Goal: Task Accomplishment & Management: Complete application form

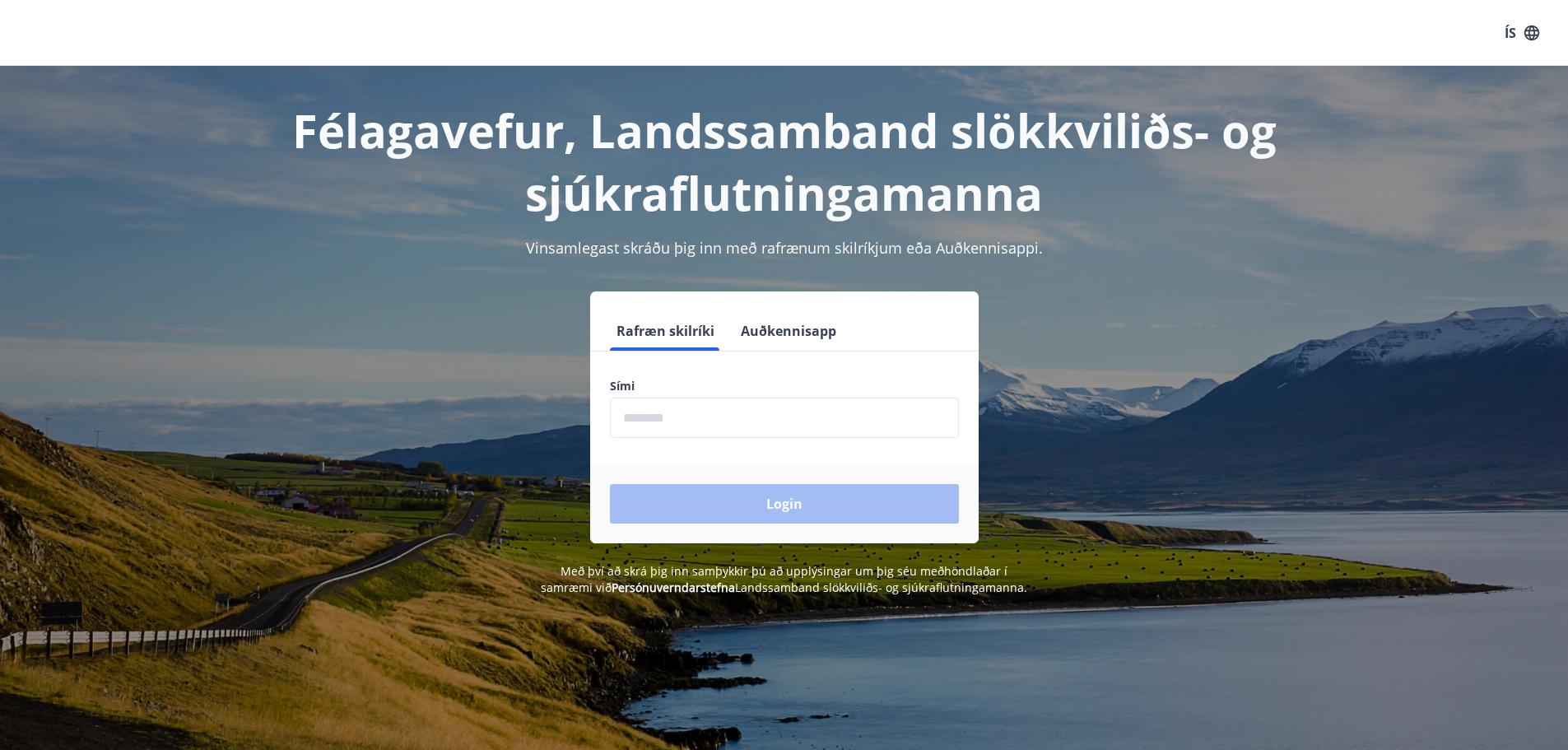
click at [696, 423] on input "phone" at bounding box center [784, 418] width 349 height 41
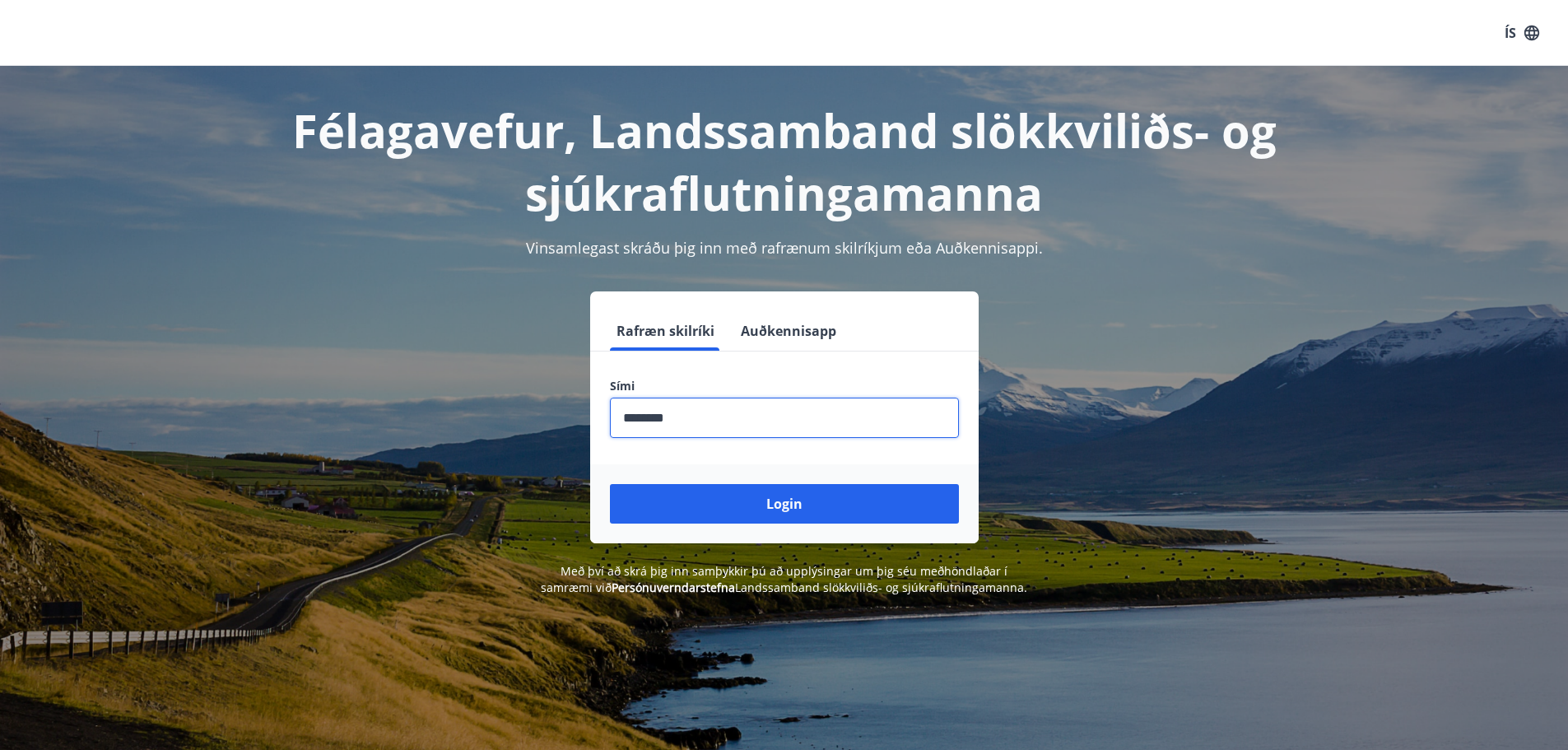
type input "********"
click at [610, 484] on button "Login" at bounding box center [784, 504] width 349 height 40
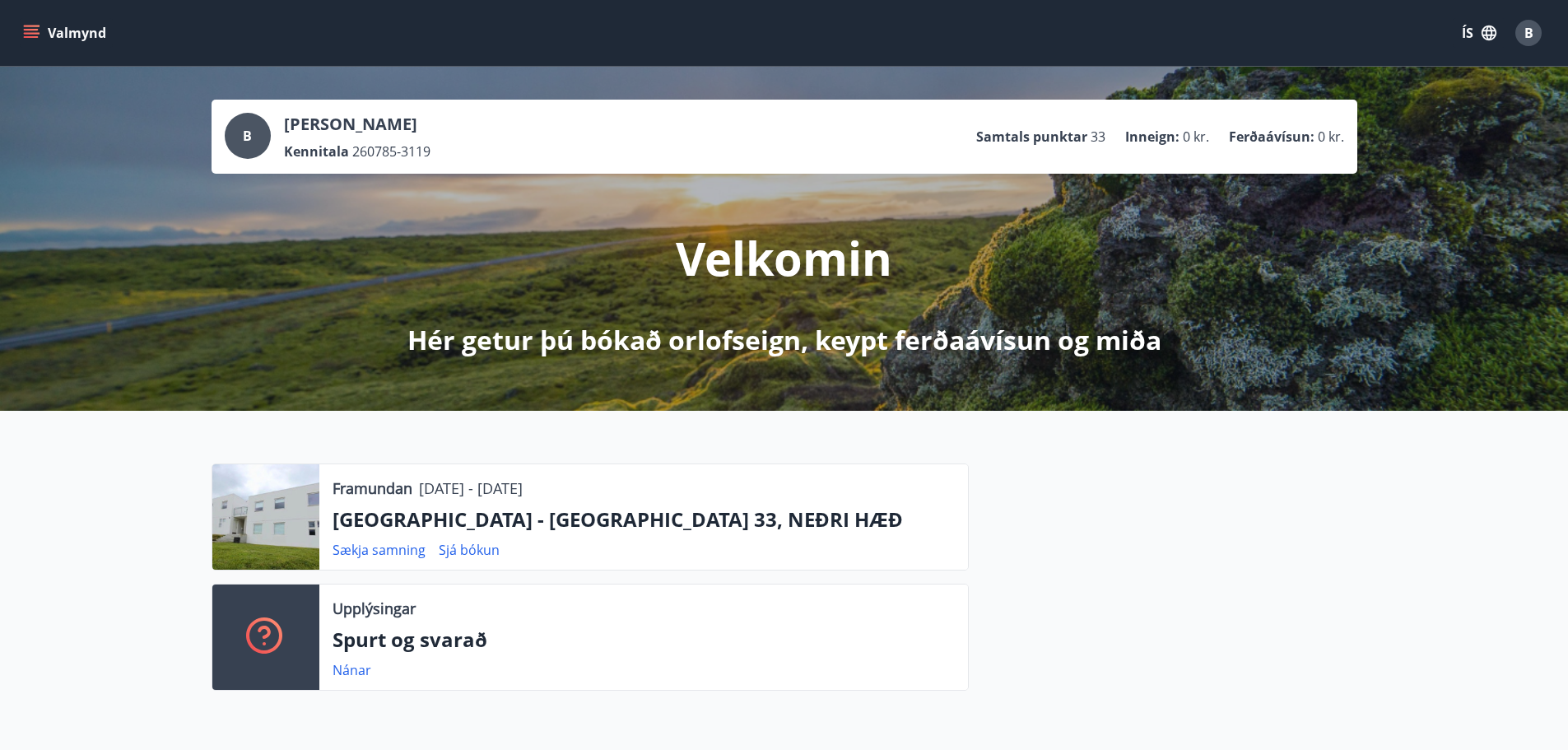
click at [87, 22] on button "Valmynd" at bounding box center [67, 33] width 93 height 29
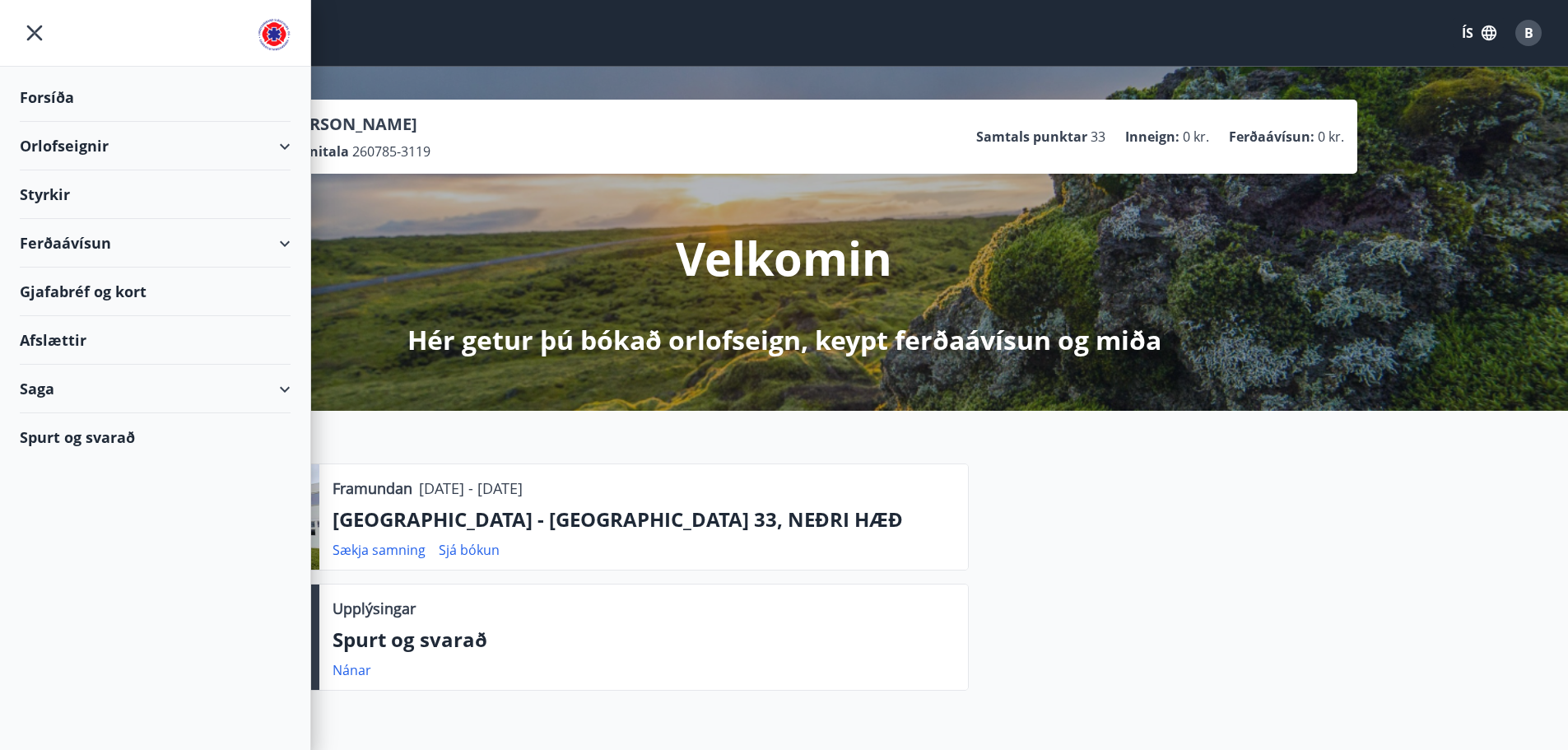
click at [218, 238] on div "Ferðaávísun" at bounding box center [155, 243] width 271 height 48
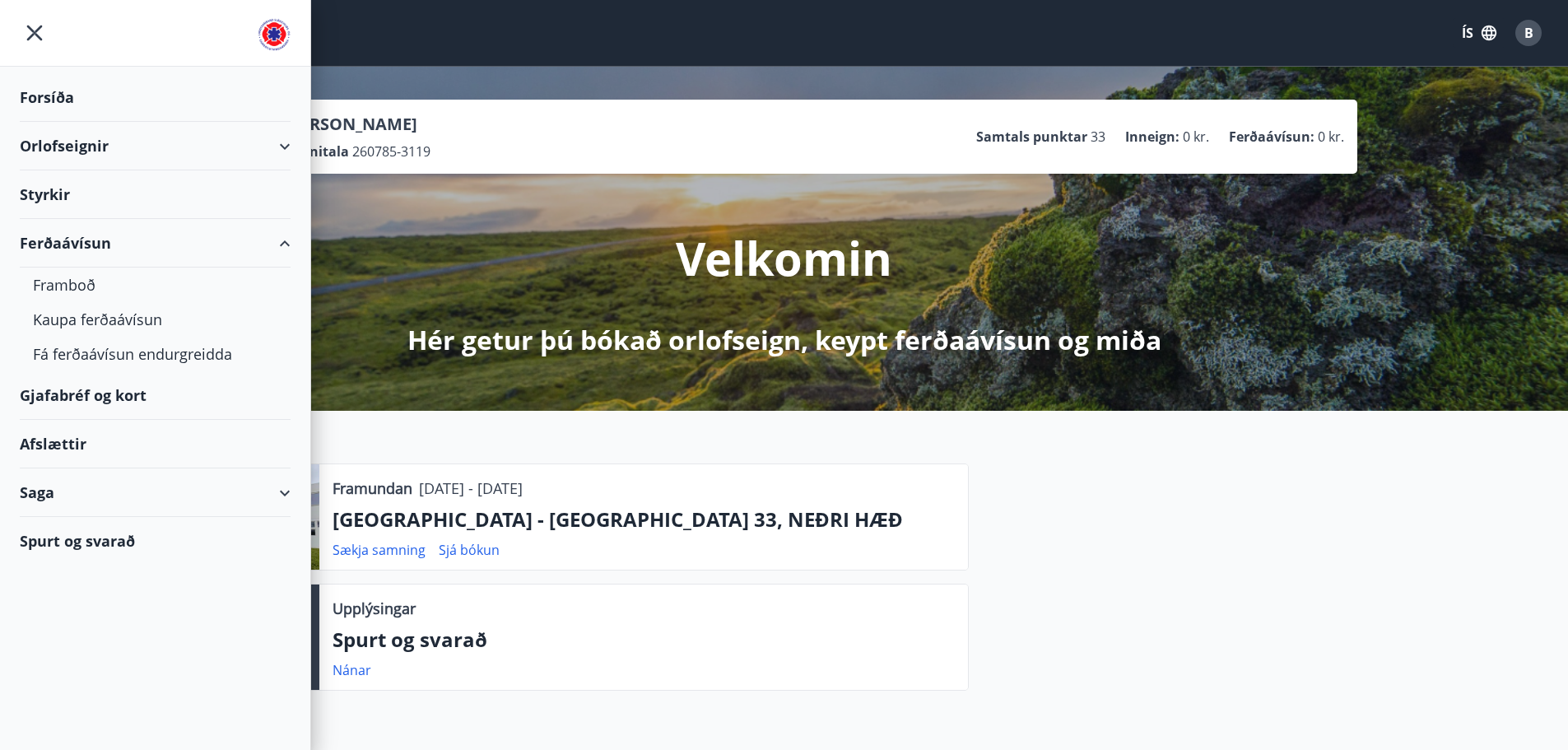
click at [218, 238] on div "Ferðaávísun" at bounding box center [155, 243] width 271 height 48
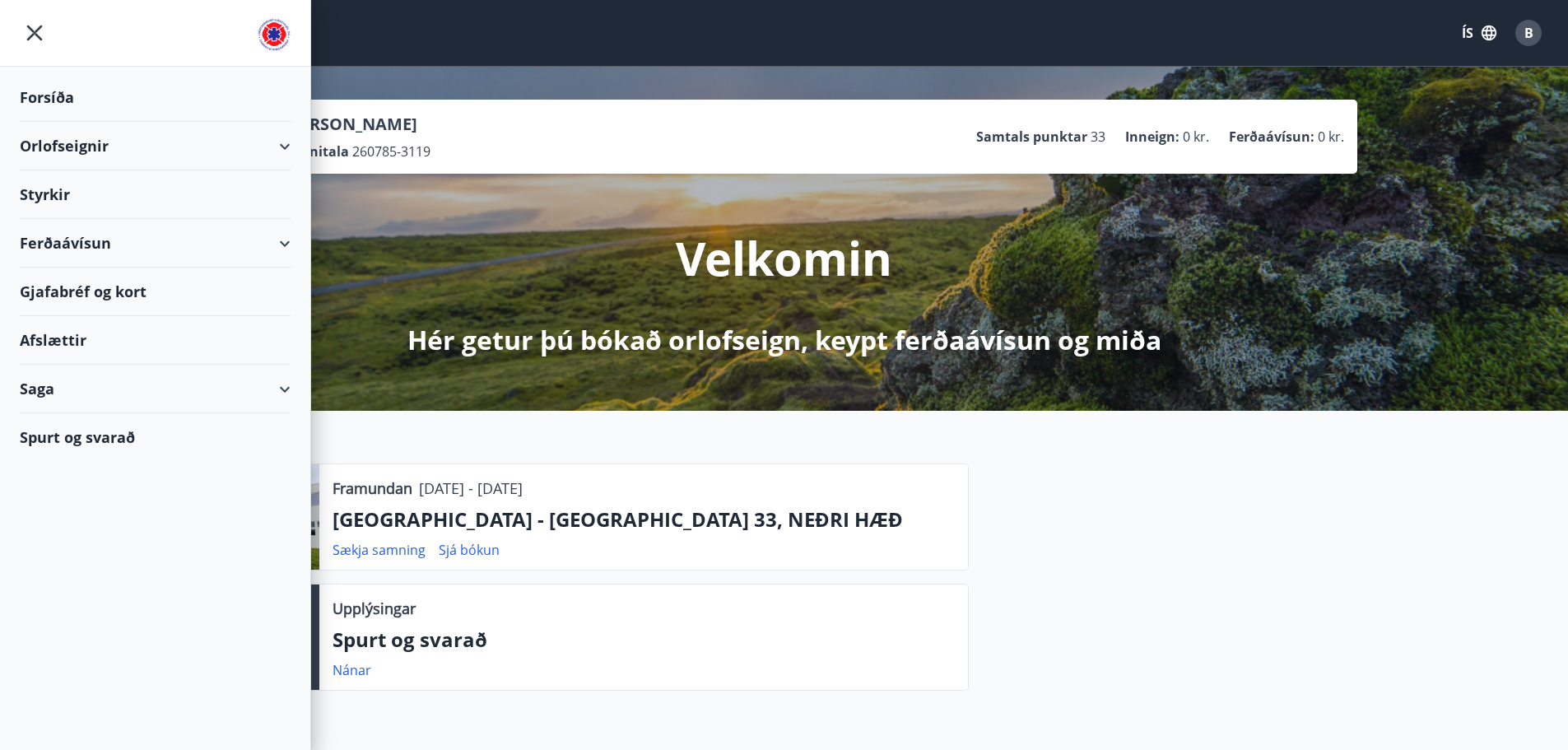
click at [189, 343] on div "Afslættir" at bounding box center [155, 340] width 271 height 48
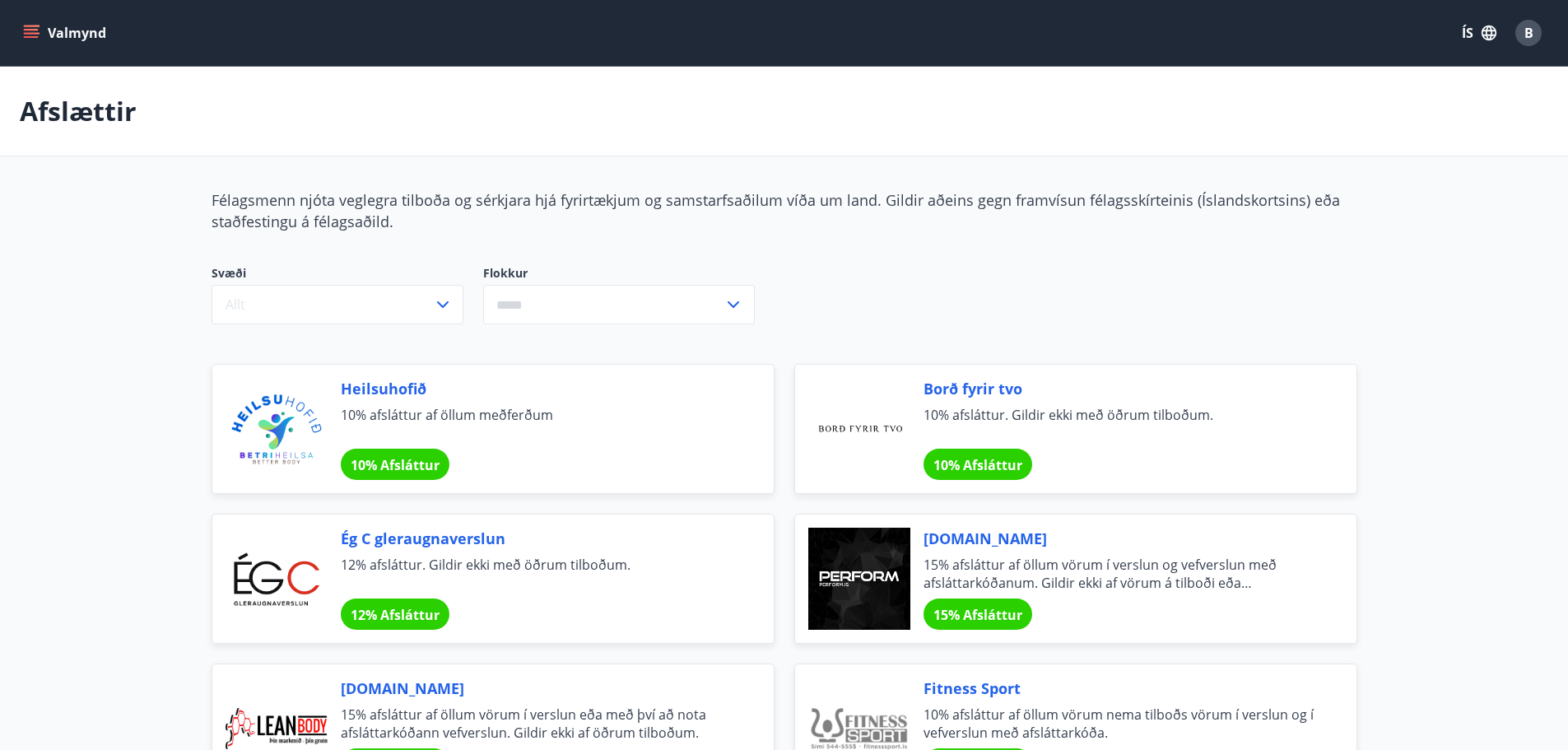
click at [412, 465] on span "10% Afsláttur" at bounding box center [394, 465] width 89 height 18
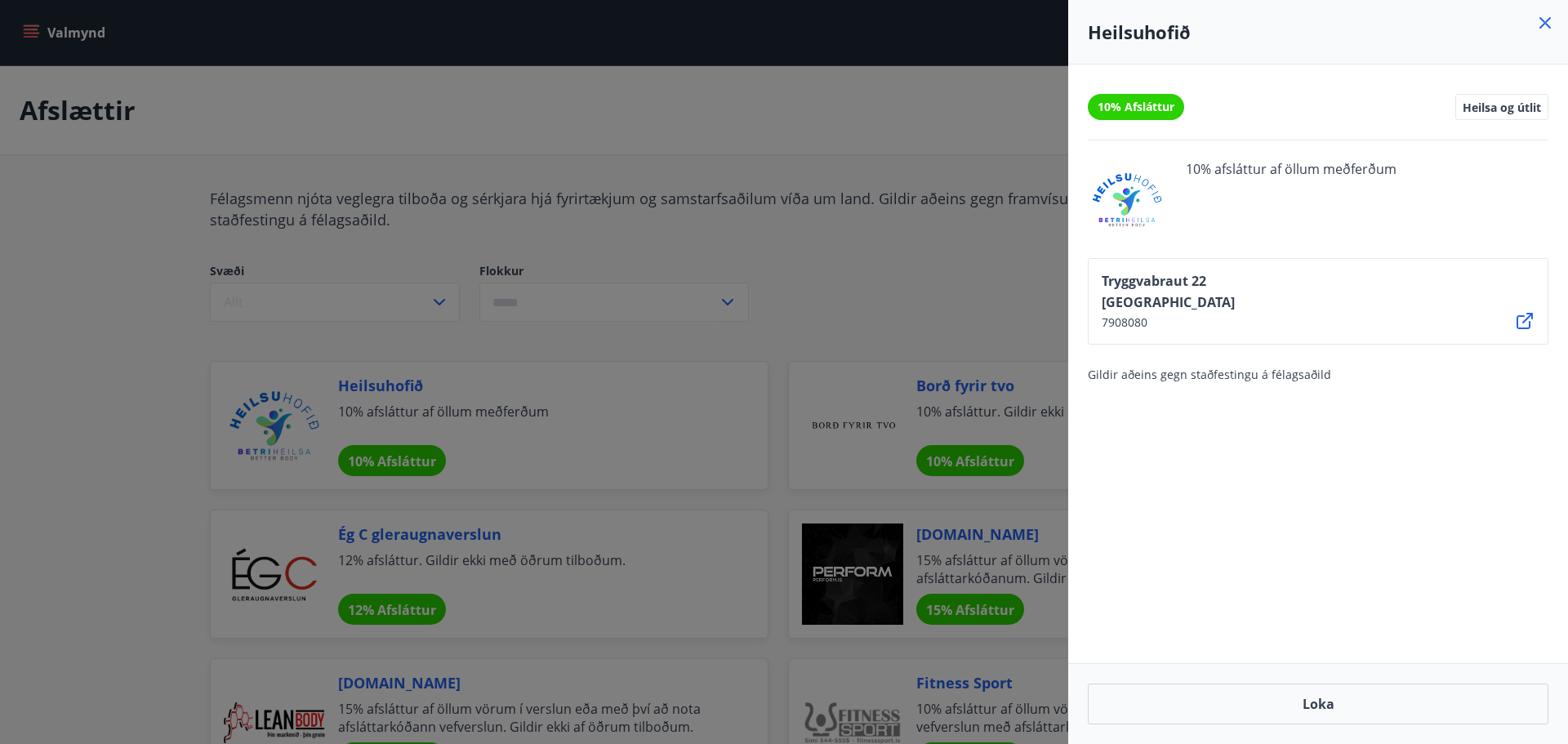
click at [1553, 12] on div "Heilsuhofið" at bounding box center [1318, 32] width 499 height 64
click at [1553, 7] on div "Heilsuhofið" at bounding box center [1318, 32] width 499 height 64
click at [1550, 18] on icon at bounding box center [1545, 22] width 11 height 11
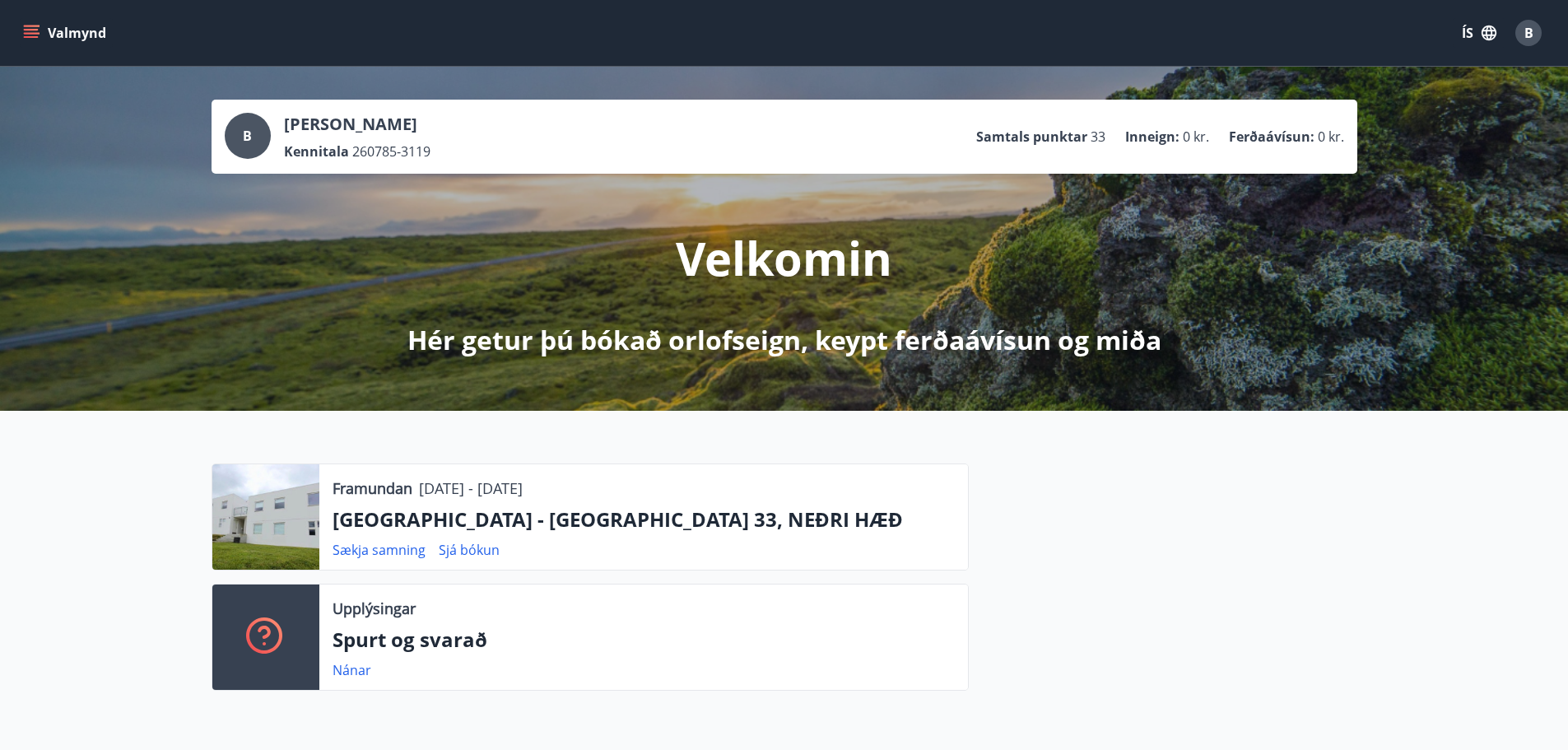
click at [34, 29] on icon "menu" at bounding box center [31, 29] width 15 height 2
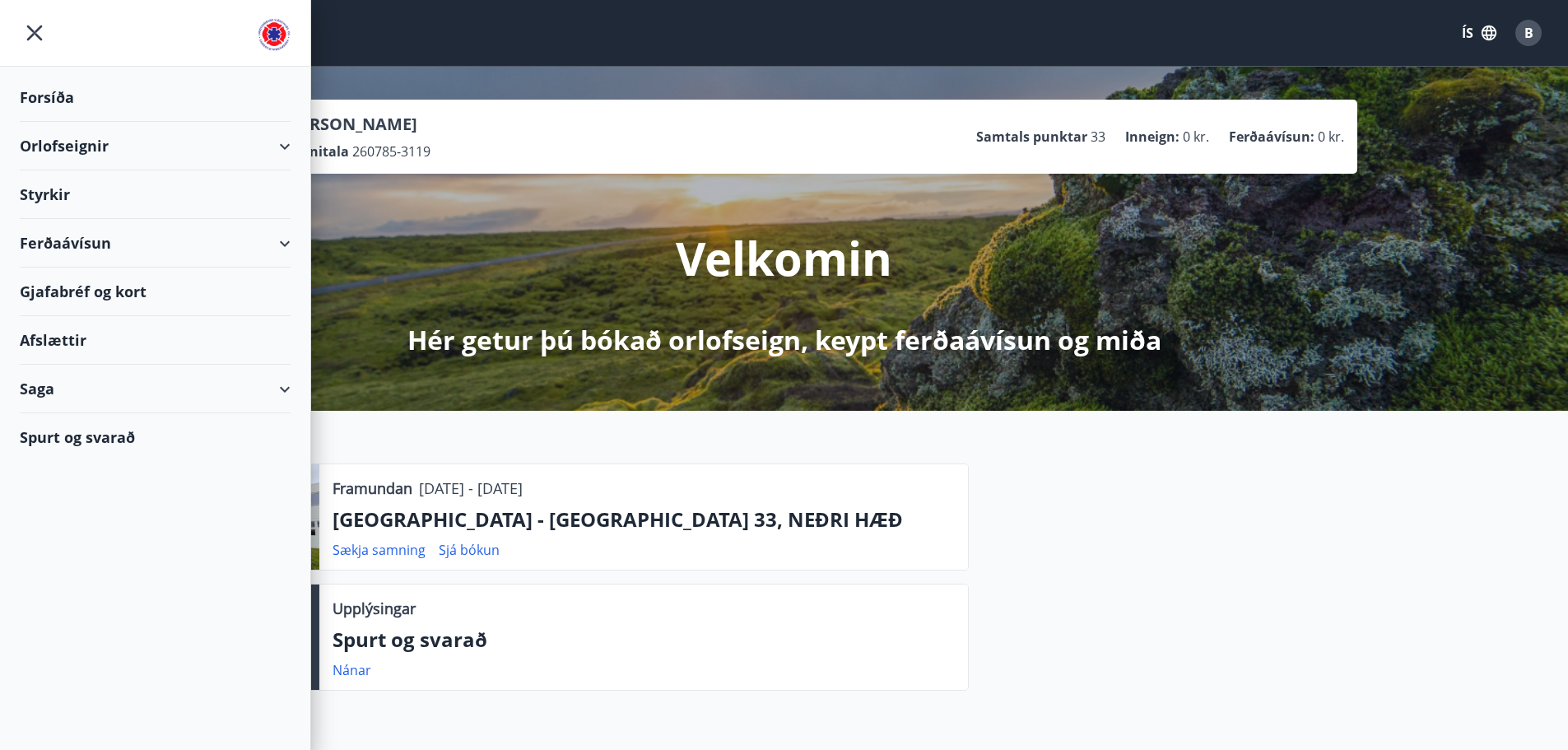
click at [80, 191] on div "Styrkir" at bounding box center [155, 195] width 271 height 48
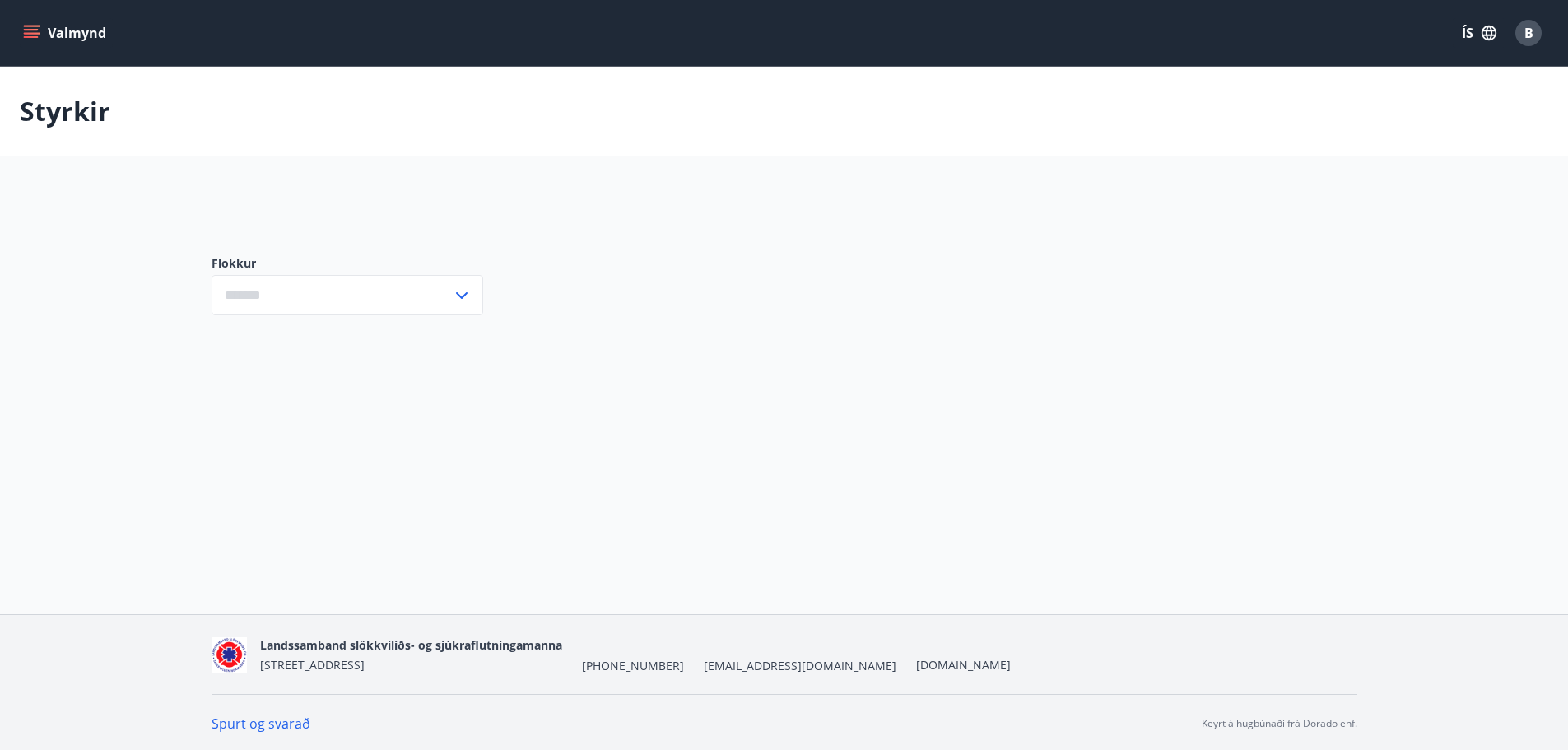
type input "***"
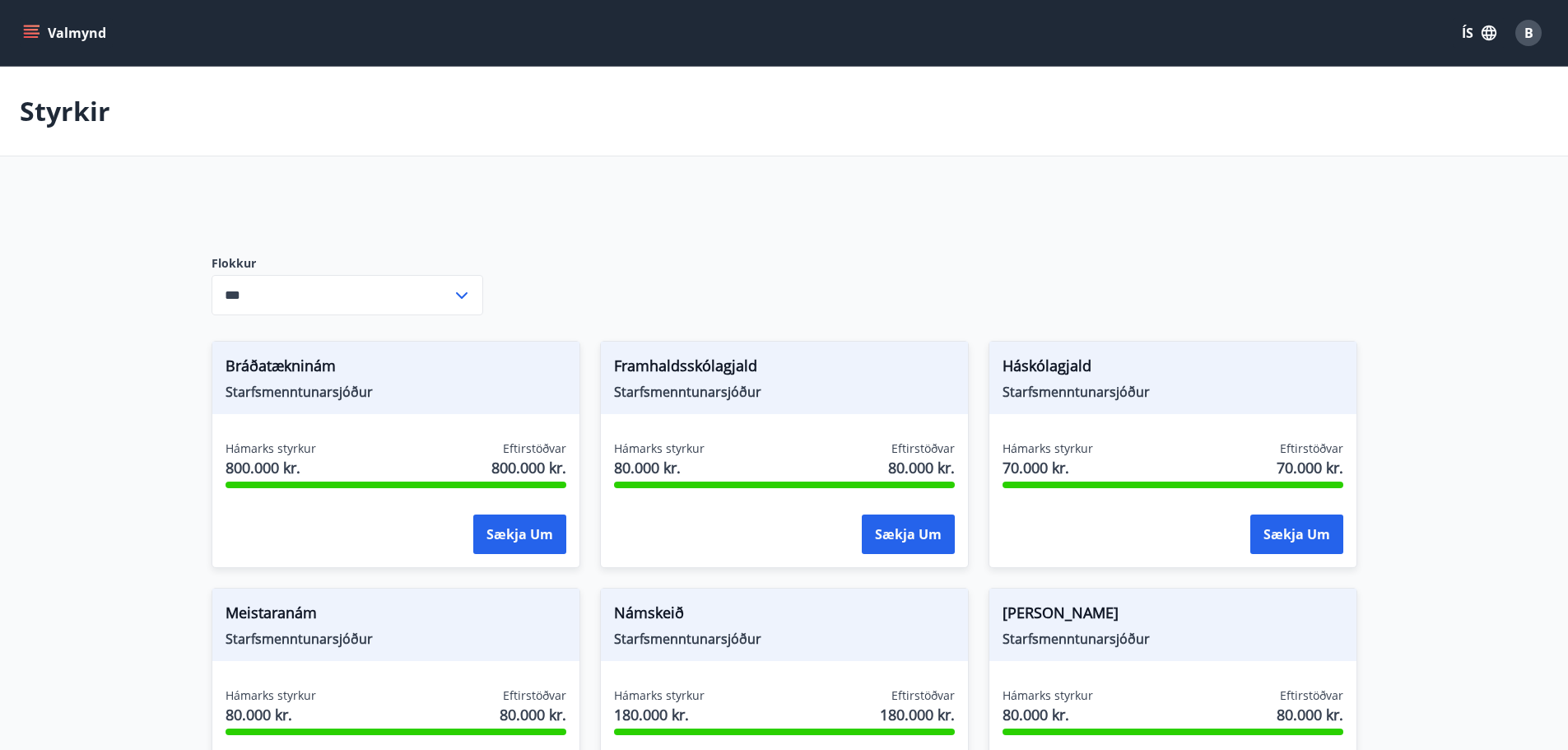
scroll to position [330, 0]
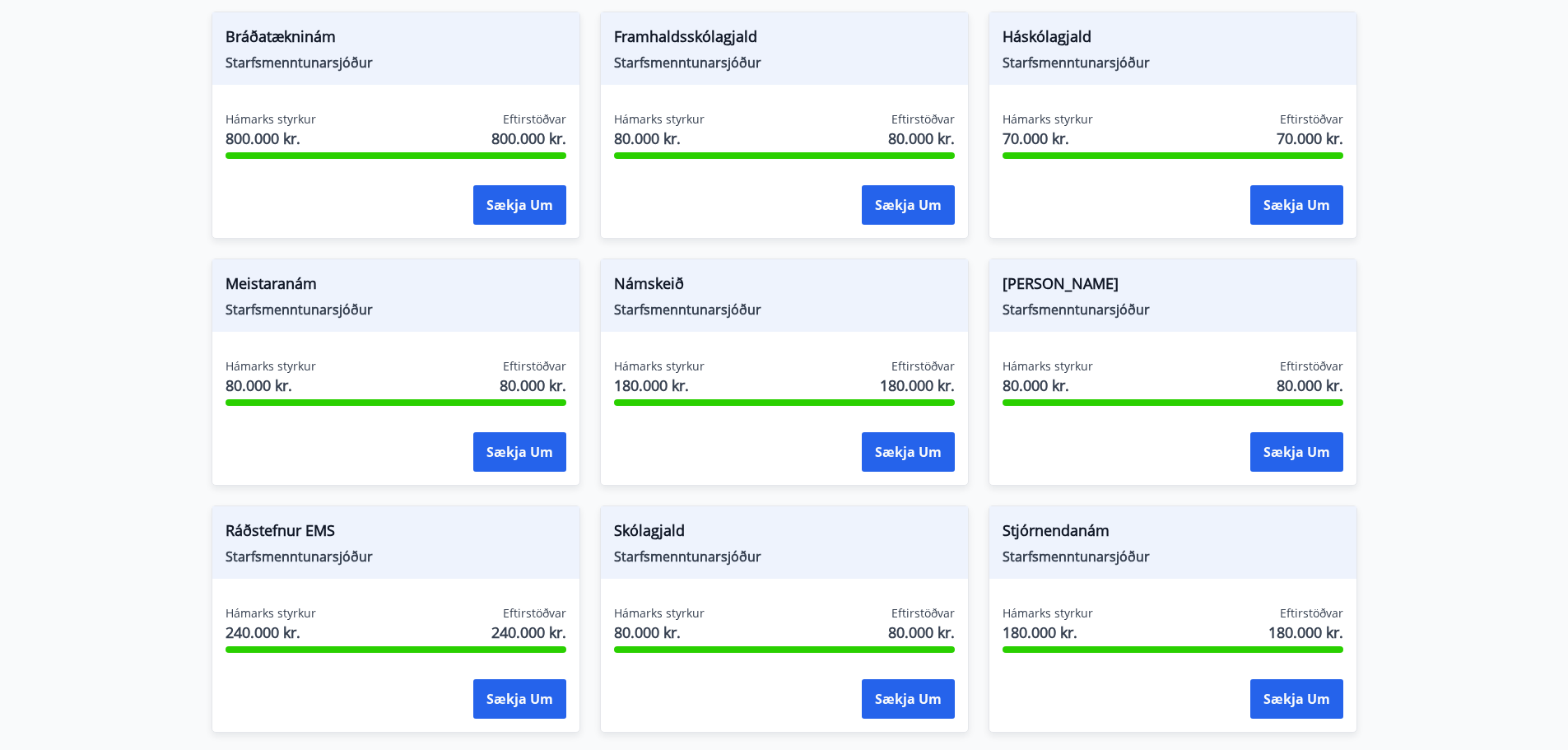
drag, startPoint x: 371, startPoint y: 247, endPoint x: 173, endPoint y: 259, distance: 198.4
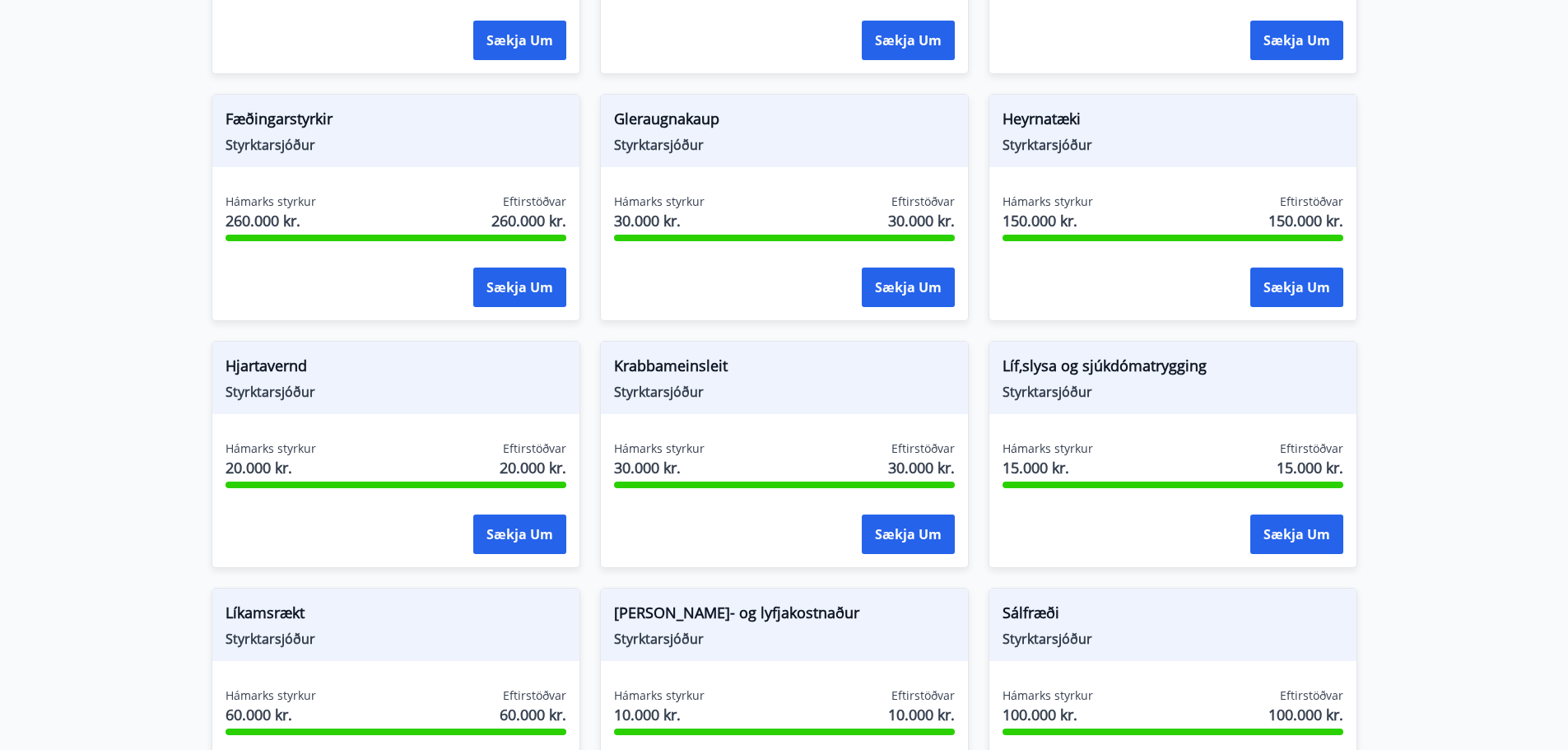
scroll to position [1317, 0]
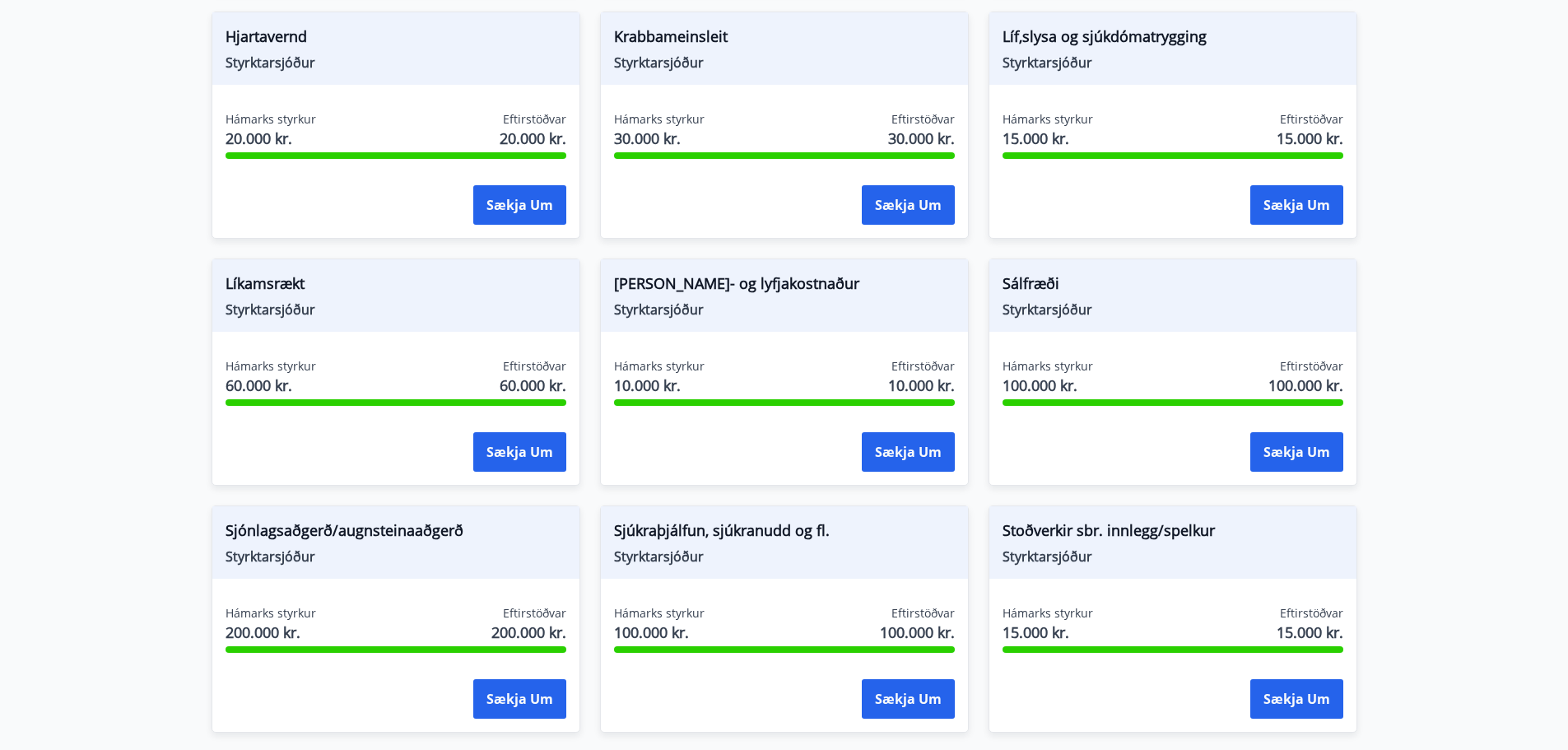
click at [261, 283] on span "Líkamsrækt" at bounding box center [396, 286] width 341 height 28
click at [264, 304] on span "Styrktarsjóður" at bounding box center [396, 309] width 341 height 18
click at [339, 314] on span "Styrktarsjóður" at bounding box center [396, 309] width 341 height 18
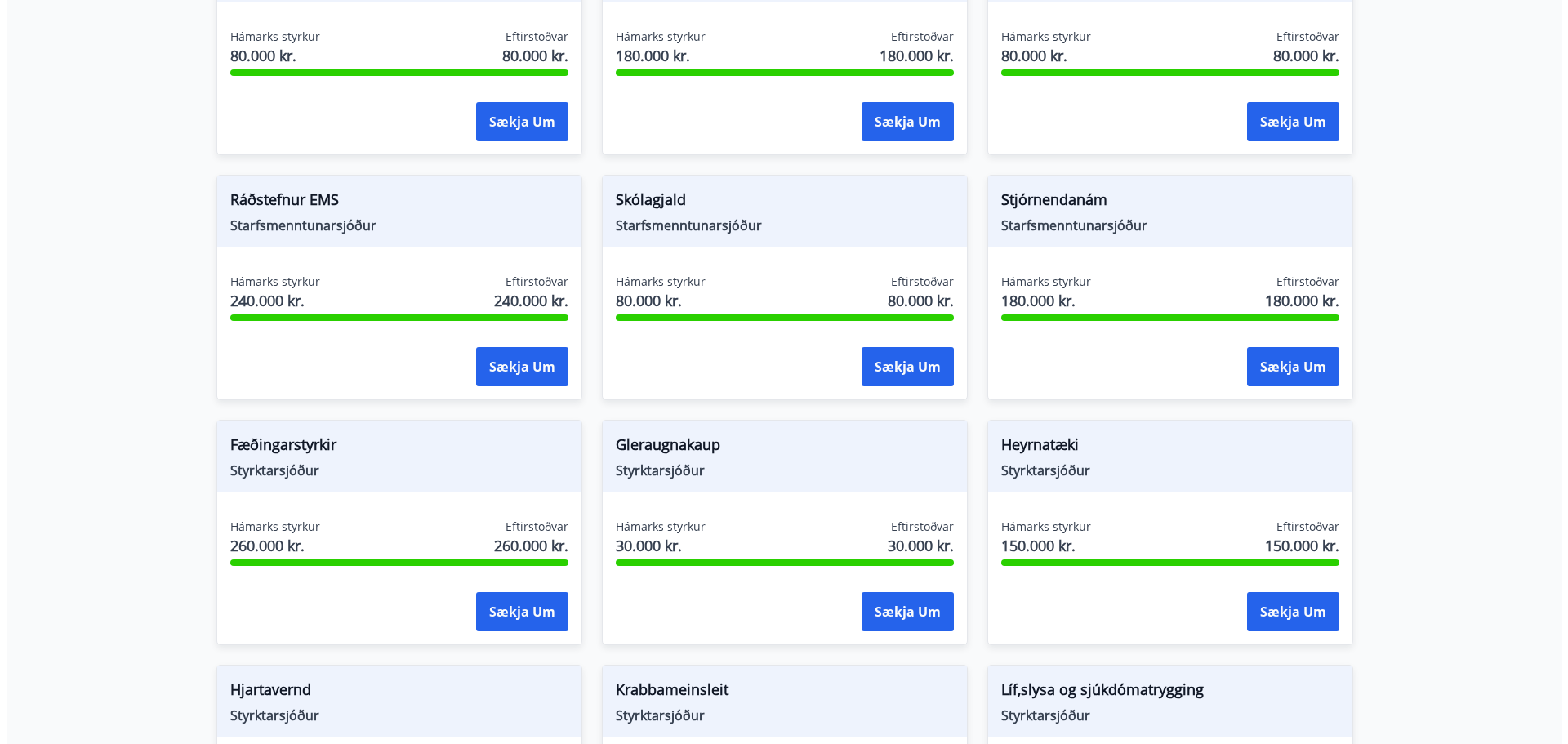
scroll to position [327, 0]
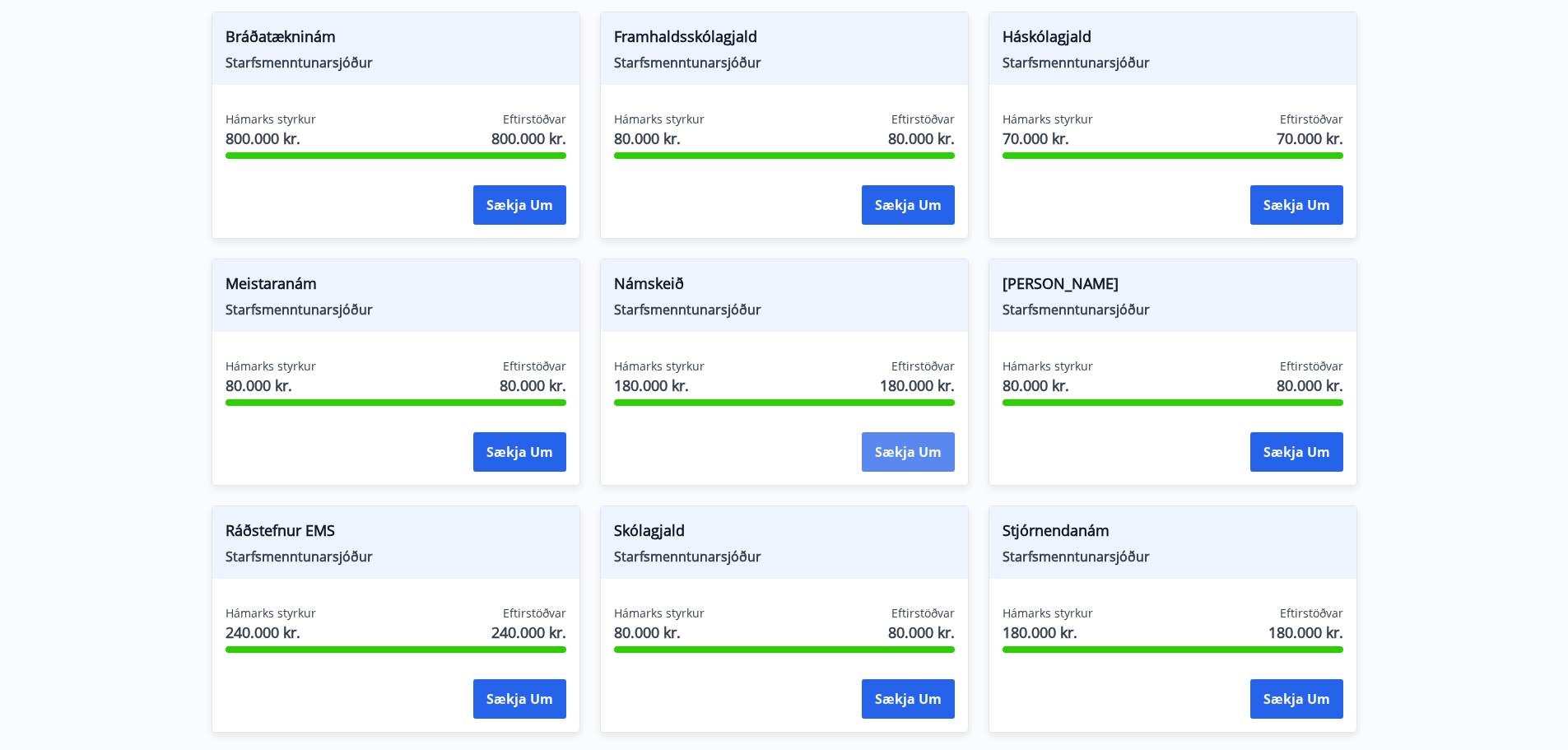
click at [944, 444] on button "Sækja um" at bounding box center [908, 452] width 93 height 40
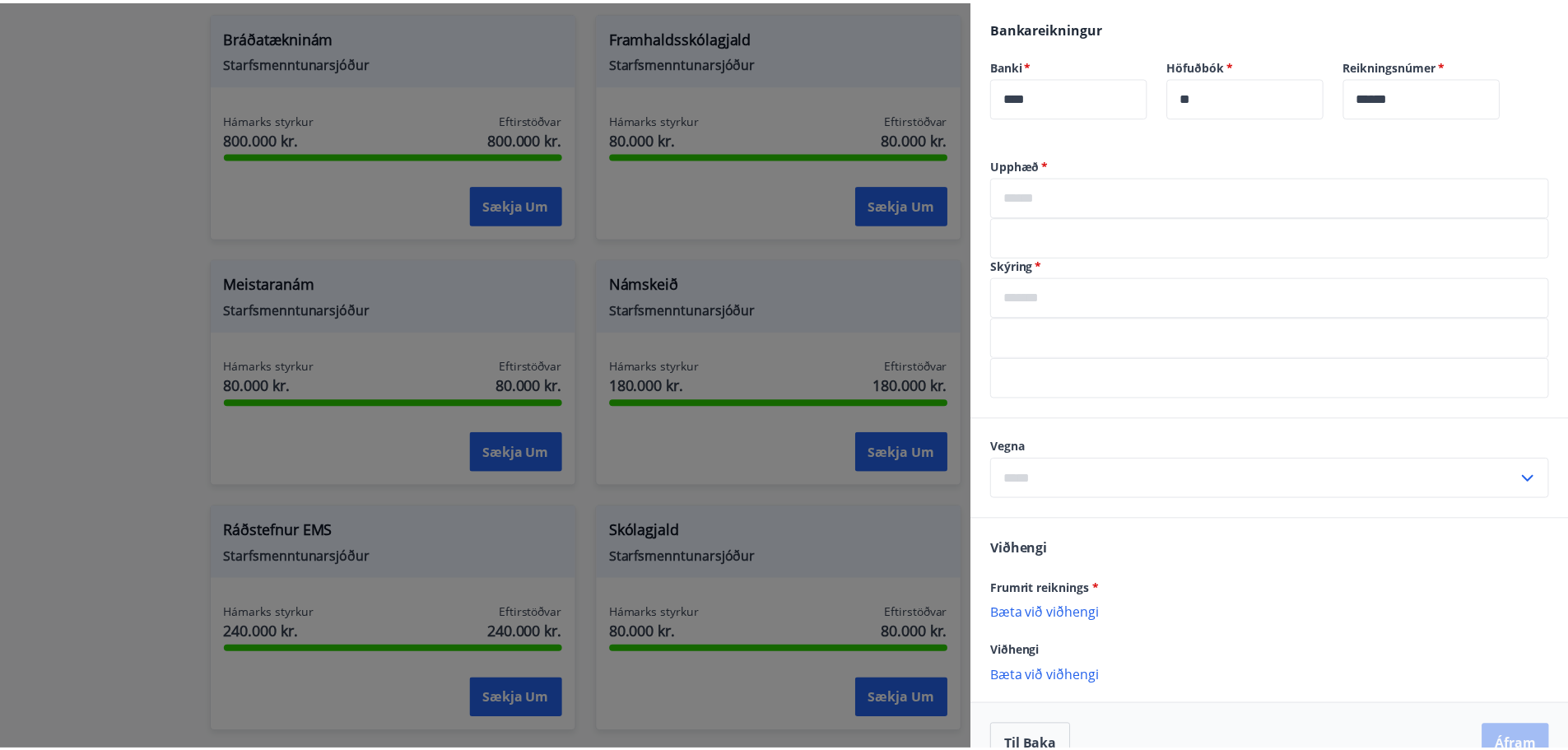
scroll to position [432, 0]
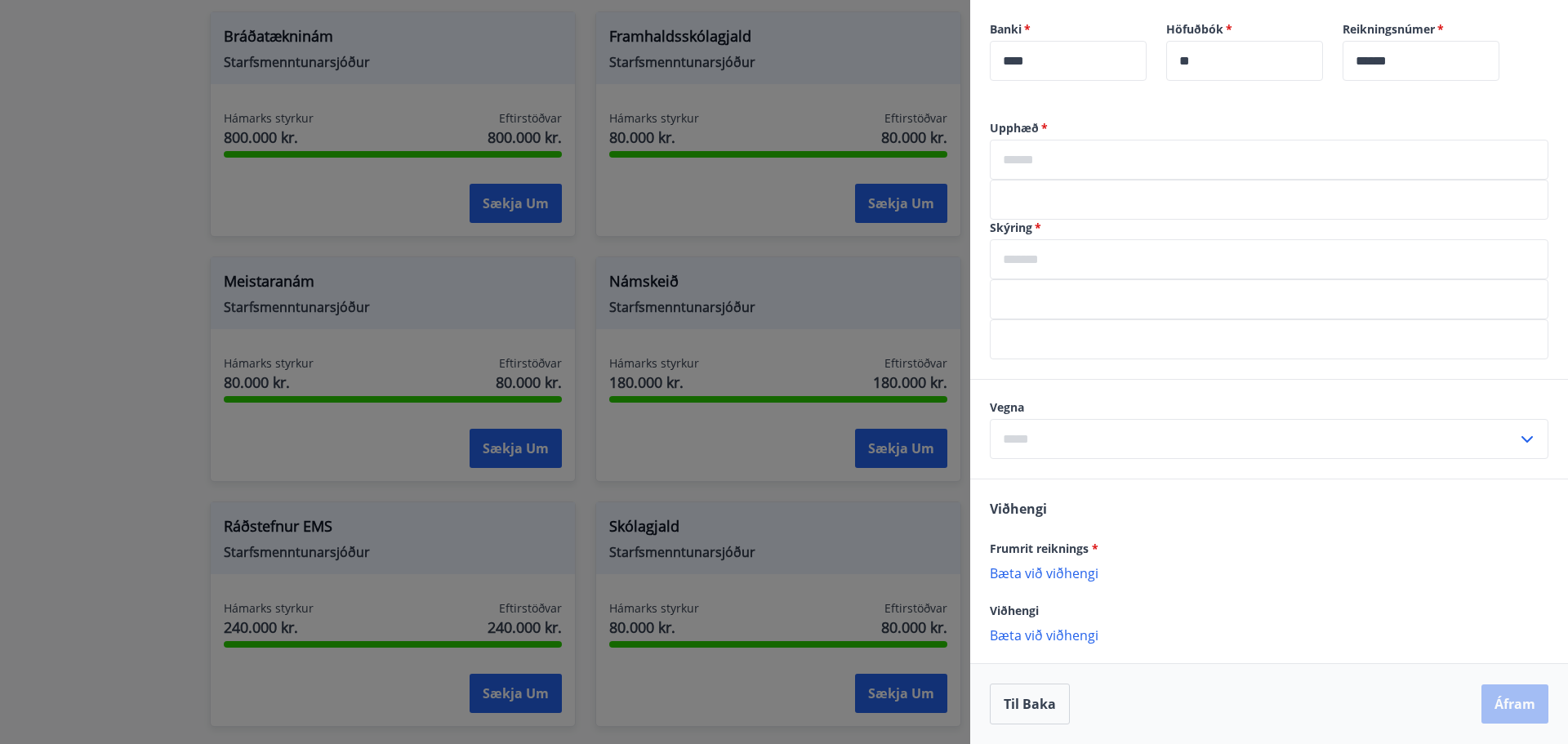
click at [1090, 434] on input "text" at bounding box center [1253, 439] width 528 height 40
click at [941, 36] on div at bounding box center [784, 372] width 1568 height 744
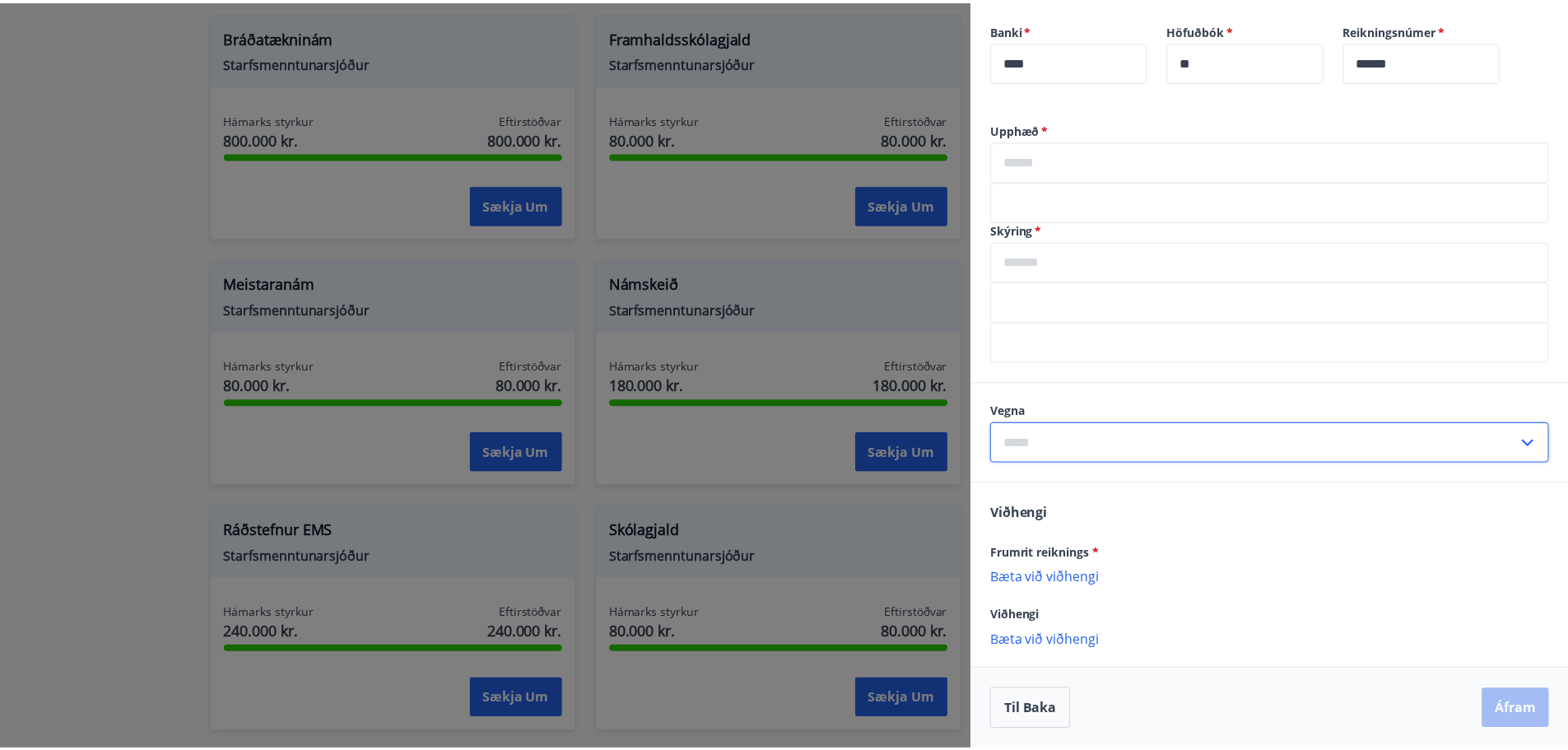
scroll to position [0, 0]
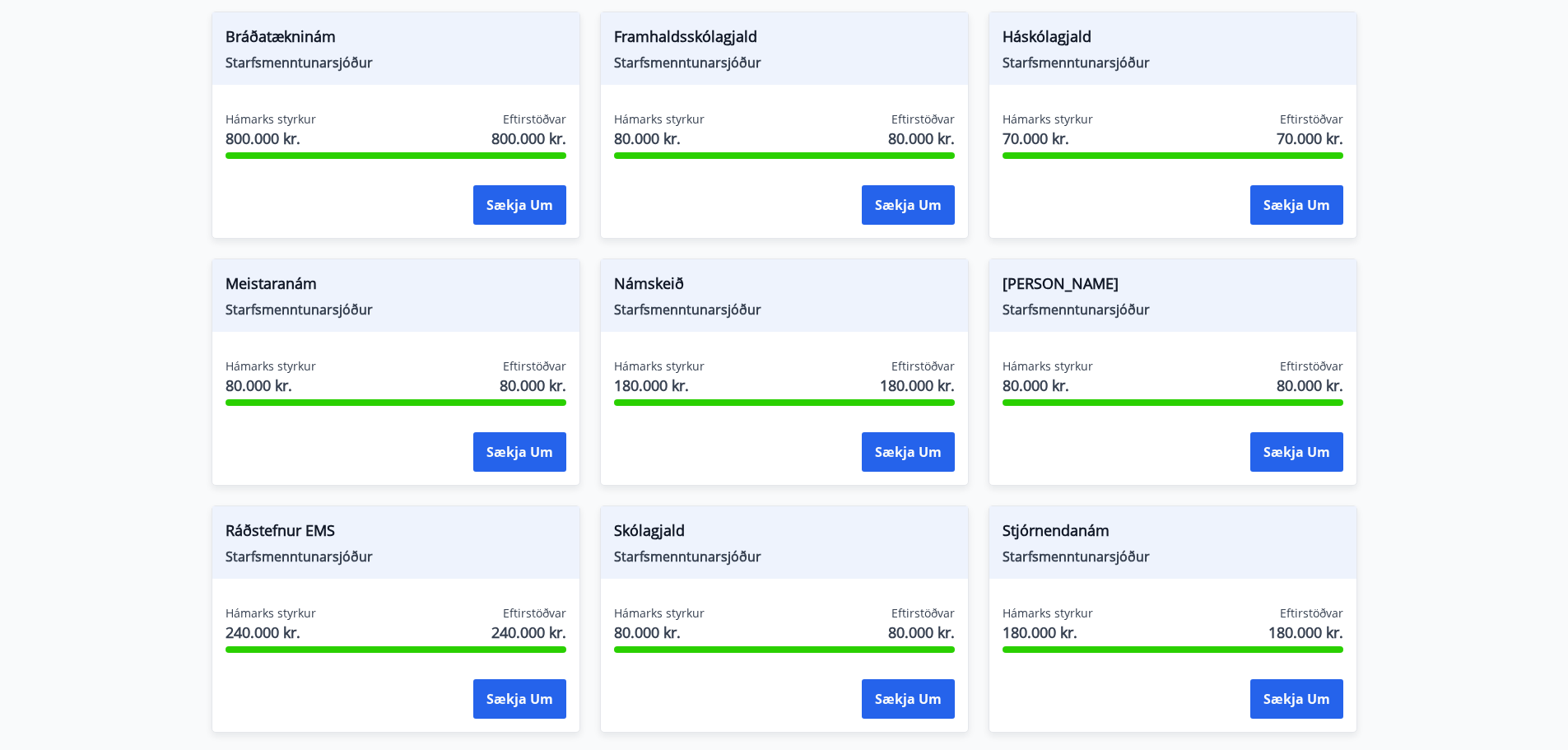
click at [333, 530] on span "Ráðstefnur EMS" at bounding box center [396, 533] width 341 height 28
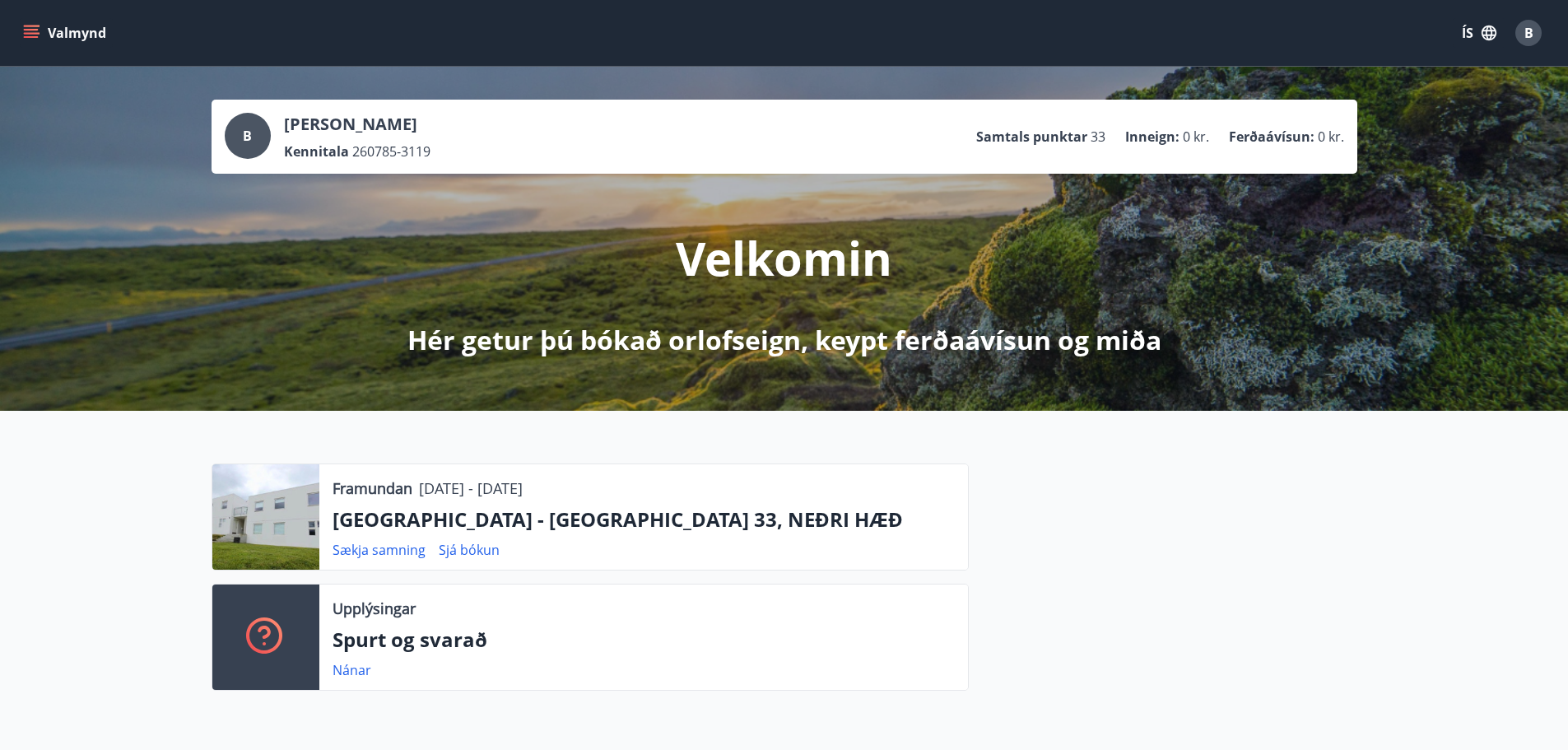
click at [43, 25] on button "Valmynd" at bounding box center [67, 33] width 93 height 29
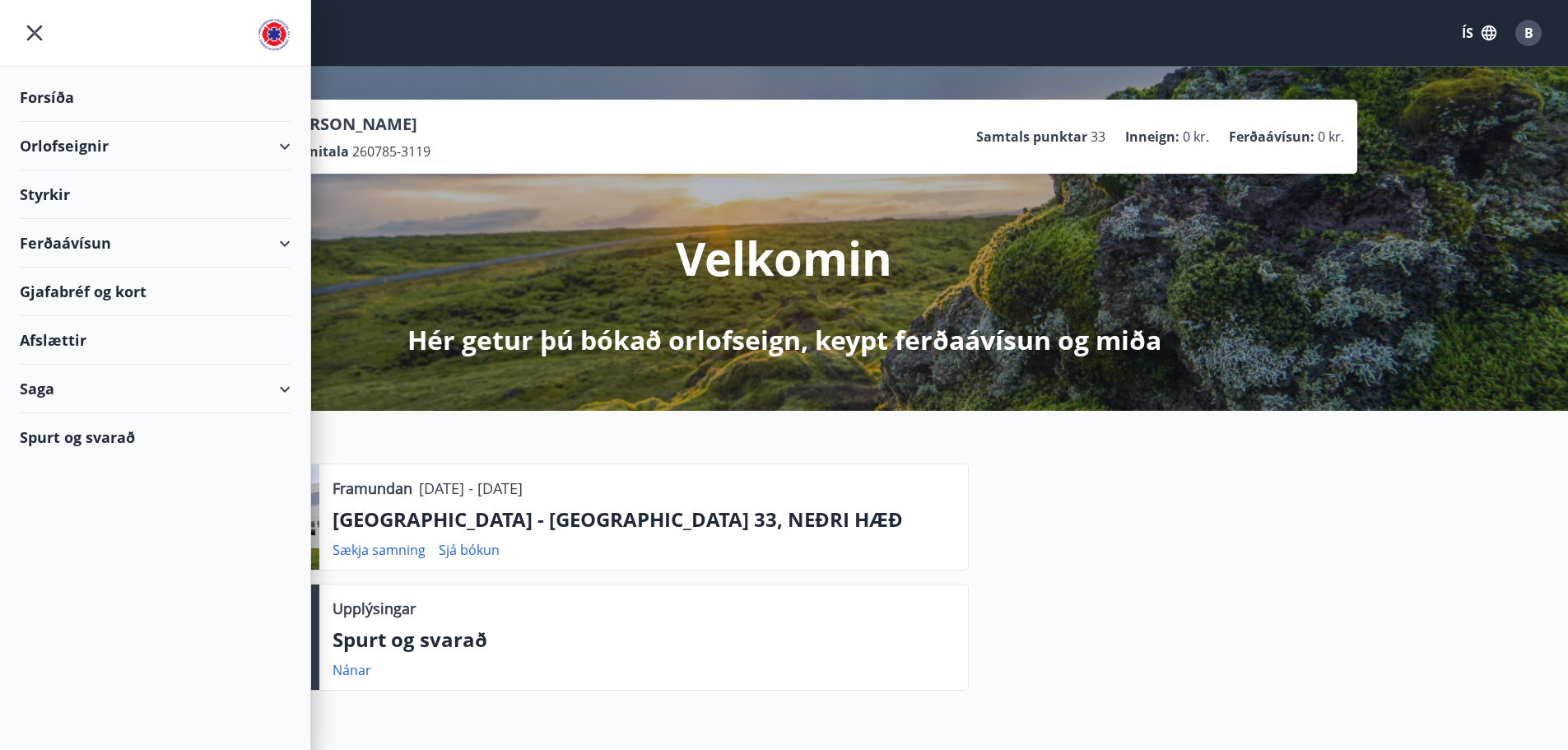
click at [95, 433] on div "Spurt og svarað" at bounding box center [155, 437] width 271 height 48
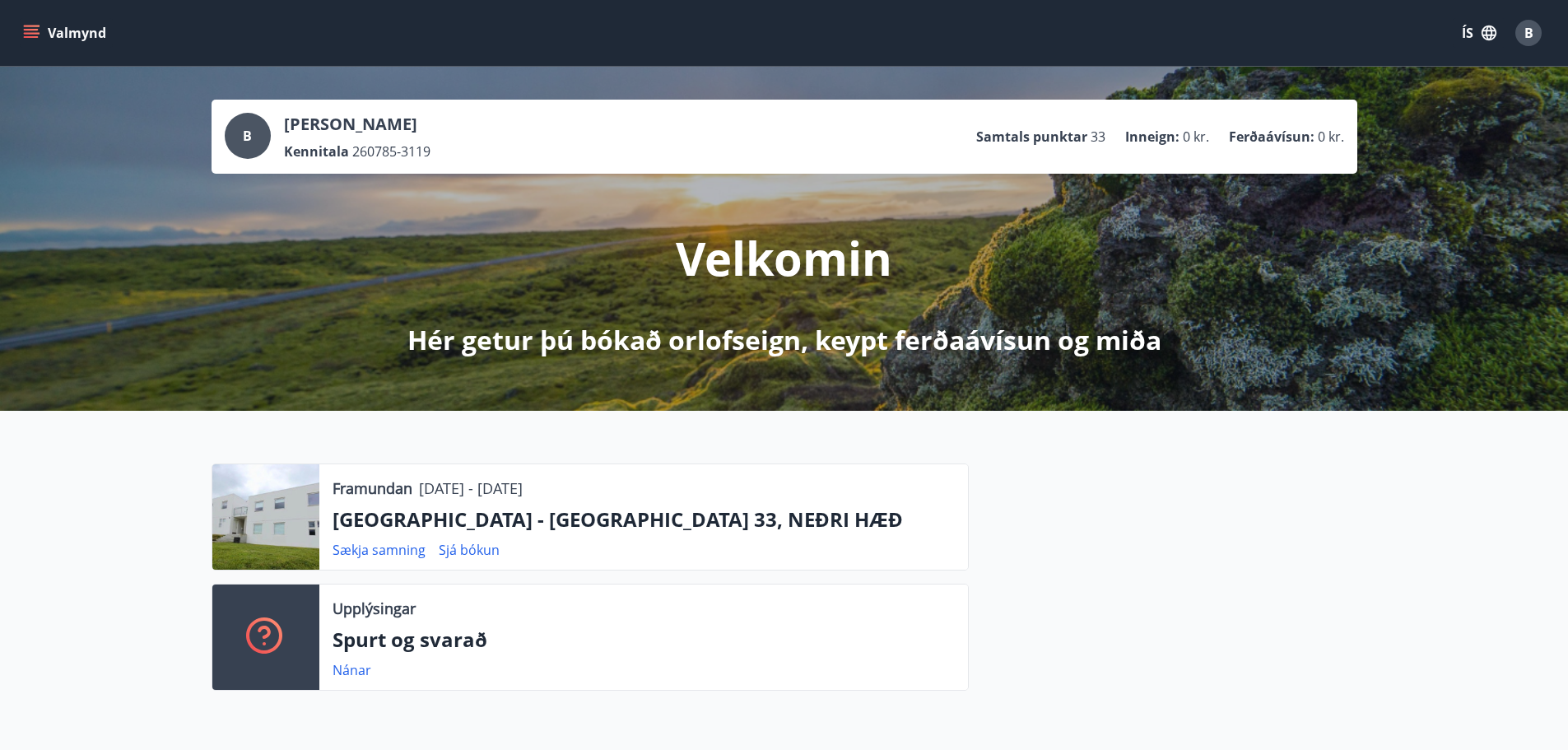
click at [36, 42] on button "Valmynd" at bounding box center [67, 33] width 93 height 29
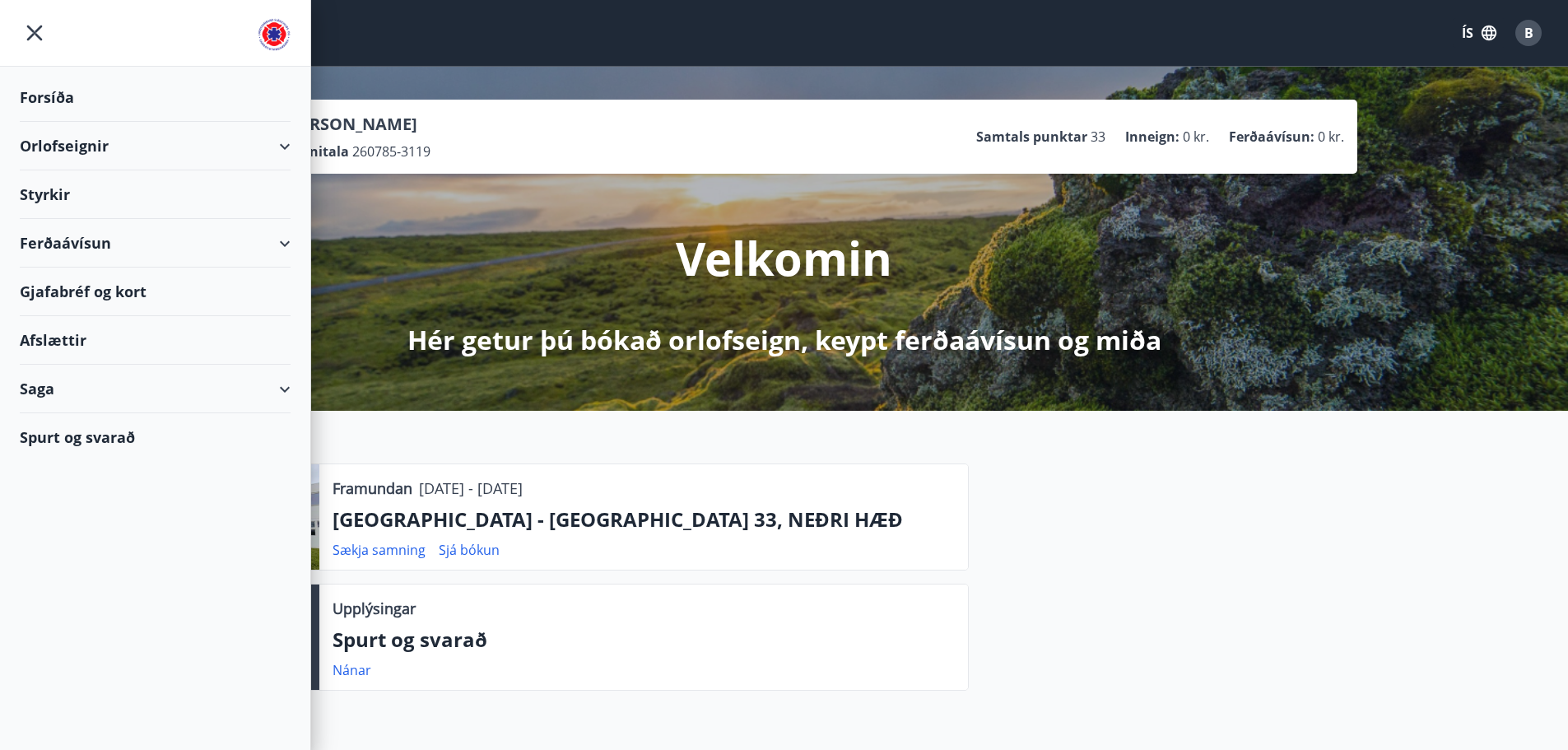
click at [76, 203] on div "Styrkir" at bounding box center [155, 195] width 271 height 48
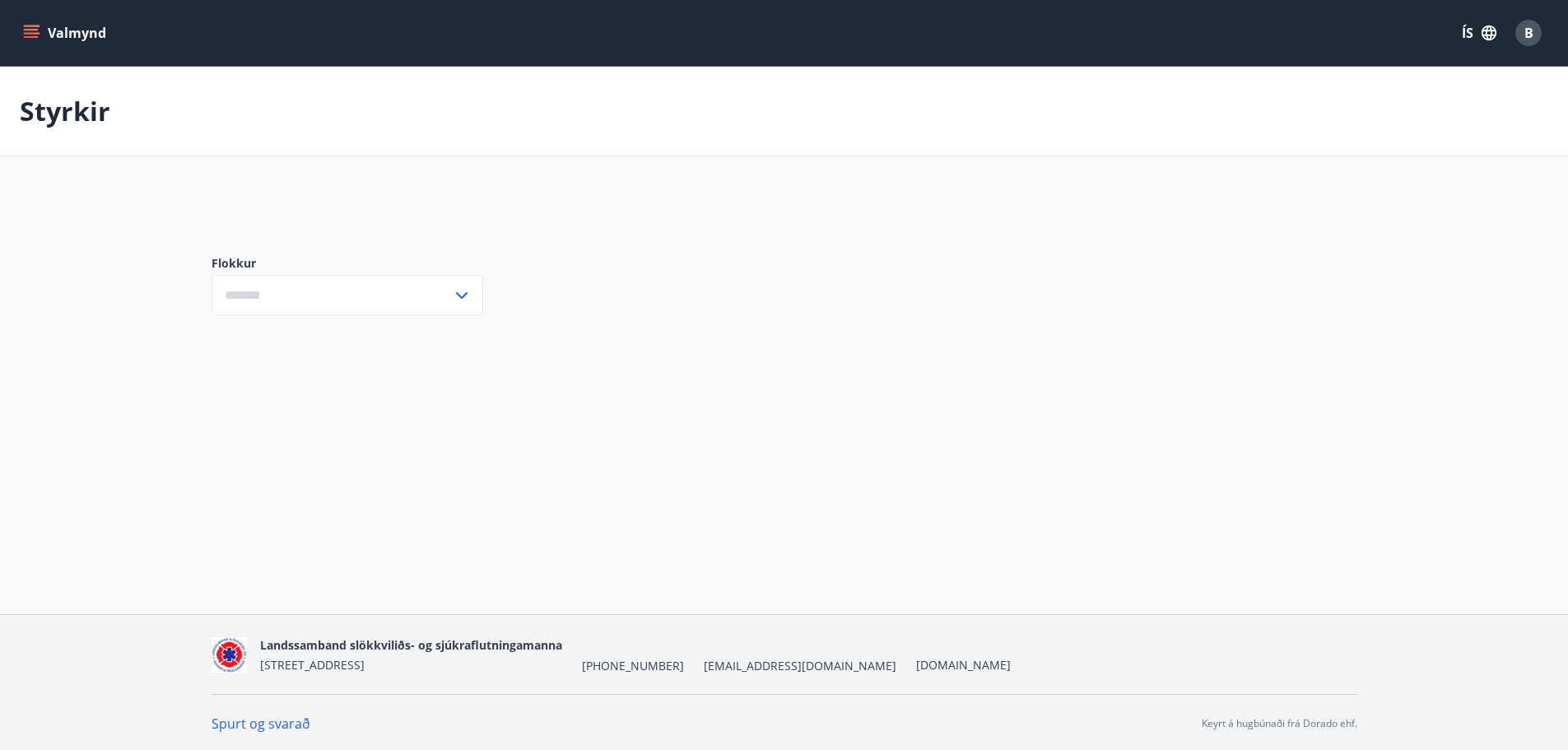
type input "***"
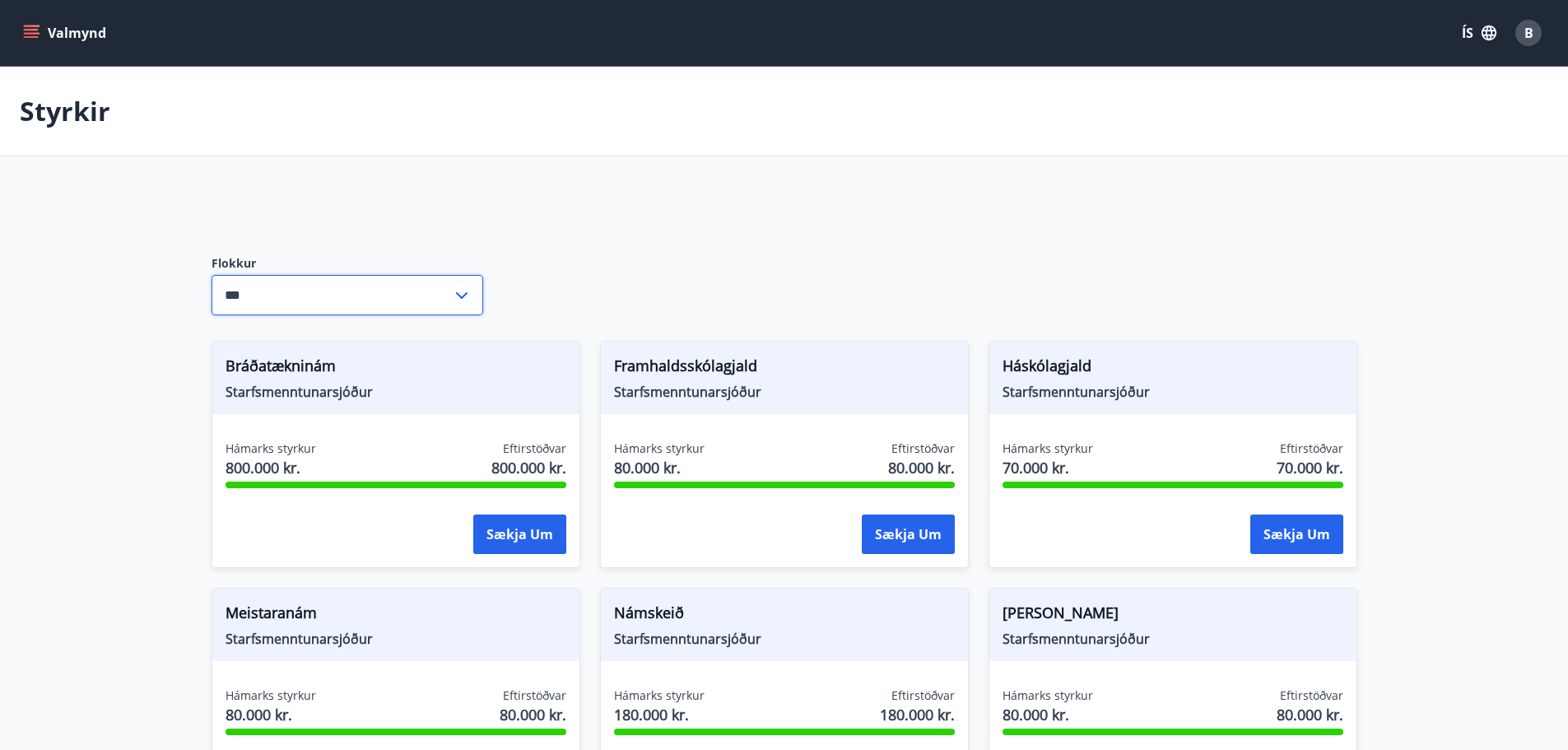
click at [317, 292] on input "***" at bounding box center [332, 295] width 240 height 41
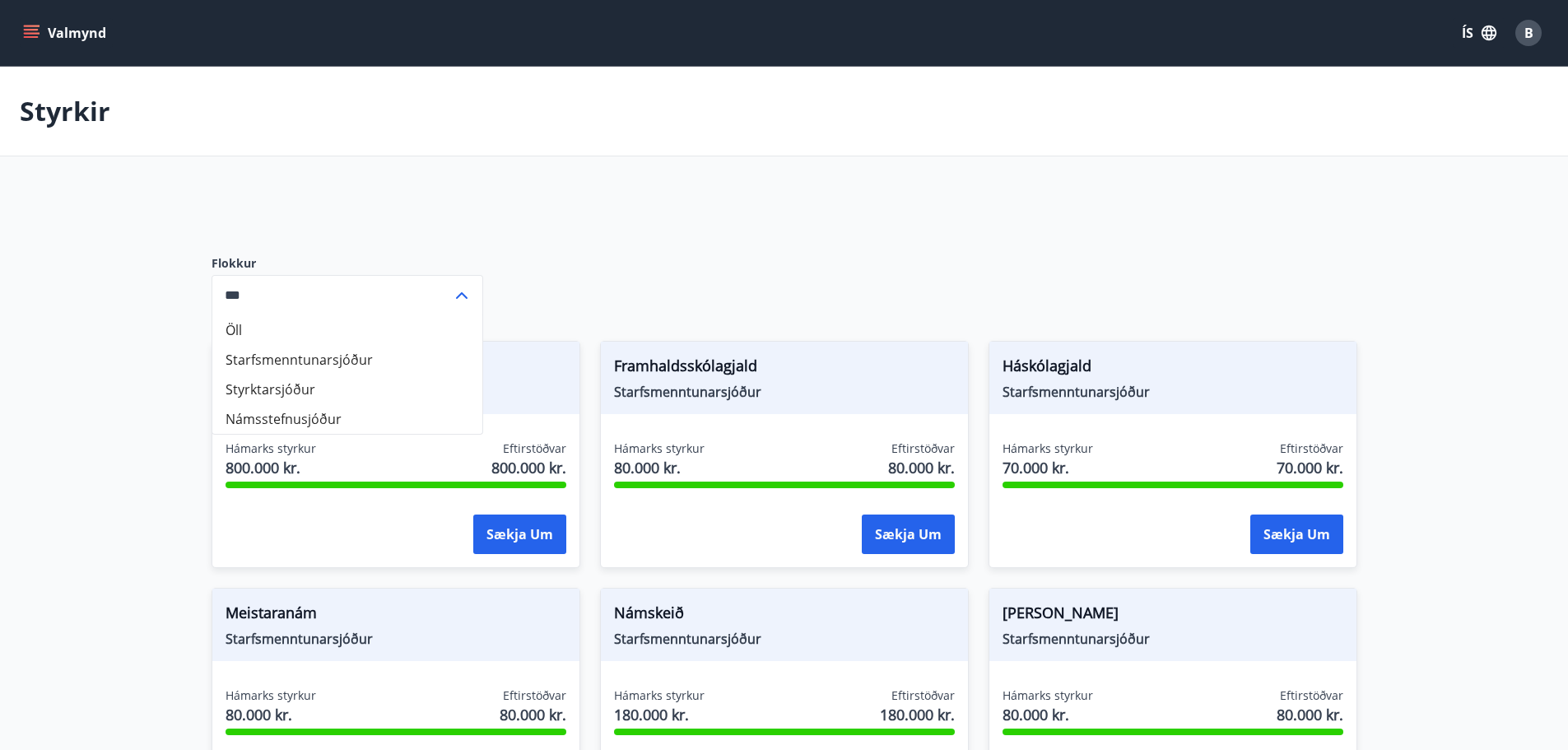
click at [317, 292] on input "***" at bounding box center [332, 295] width 240 height 41
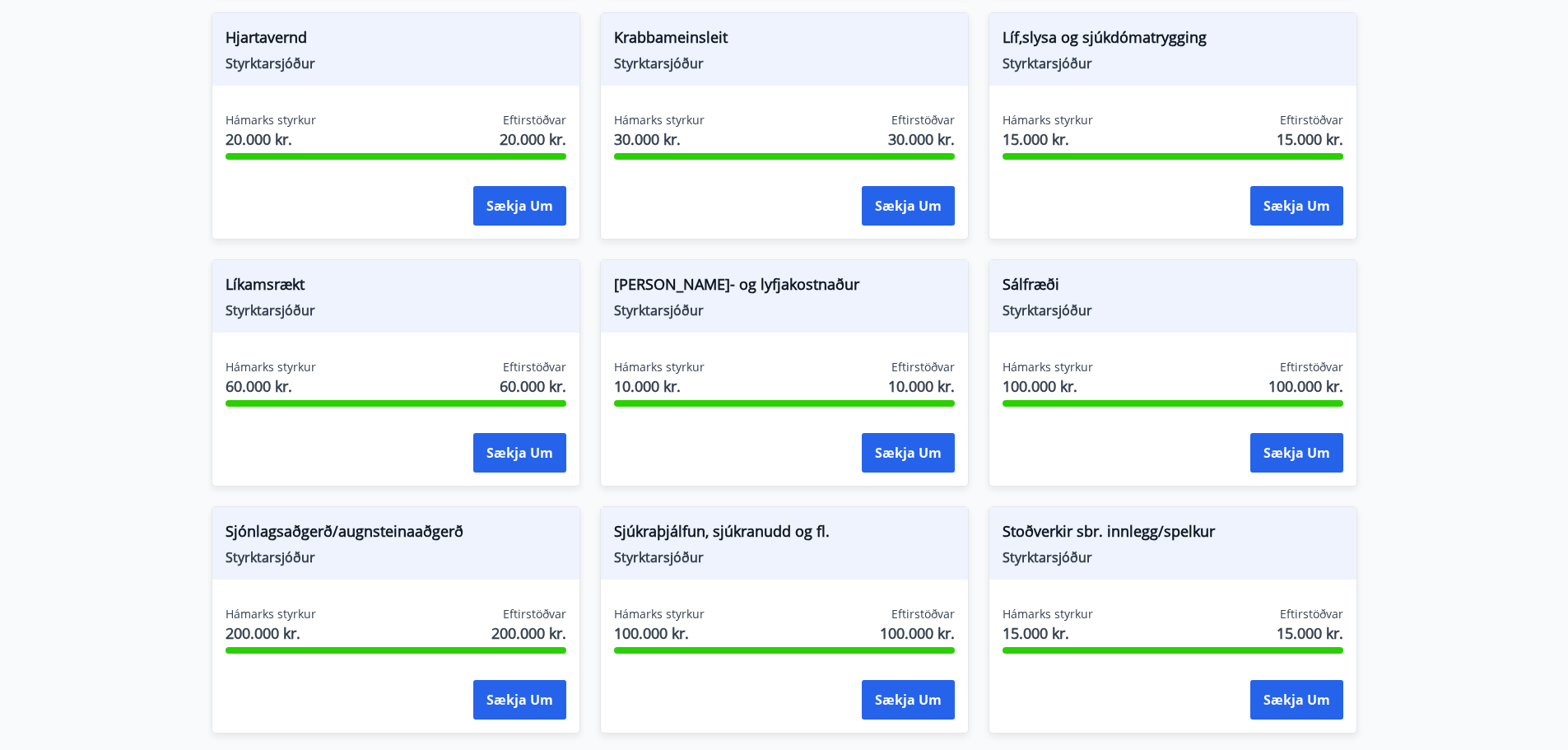
scroll to position [1317, 0]
click at [554, 470] on button "Sækja um" at bounding box center [520, 452] width 93 height 40
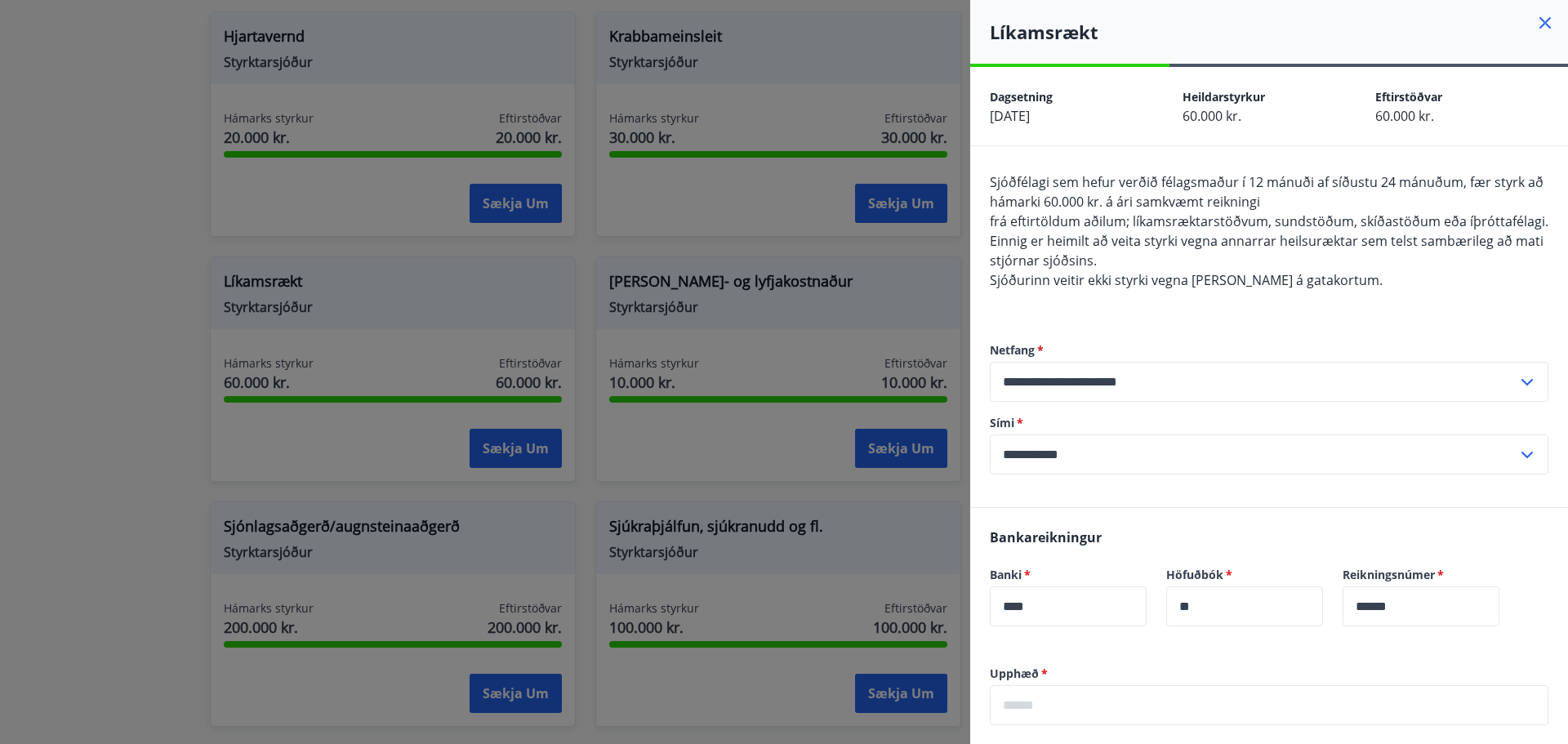
drag, startPoint x: 1216, startPoint y: 70, endPoint x: 1115, endPoint y: 61, distance: 101.4
click at [1115, 61] on div "**********" at bounding box center [1269, 505] width 598 height 1010
click at [1115, 61] on div "Líkamsrækt" at bounding box center [1269, 32] width 598 height 64
click at [1540, 18] on icon at bounding box center [1545, 22] width 11 height 11
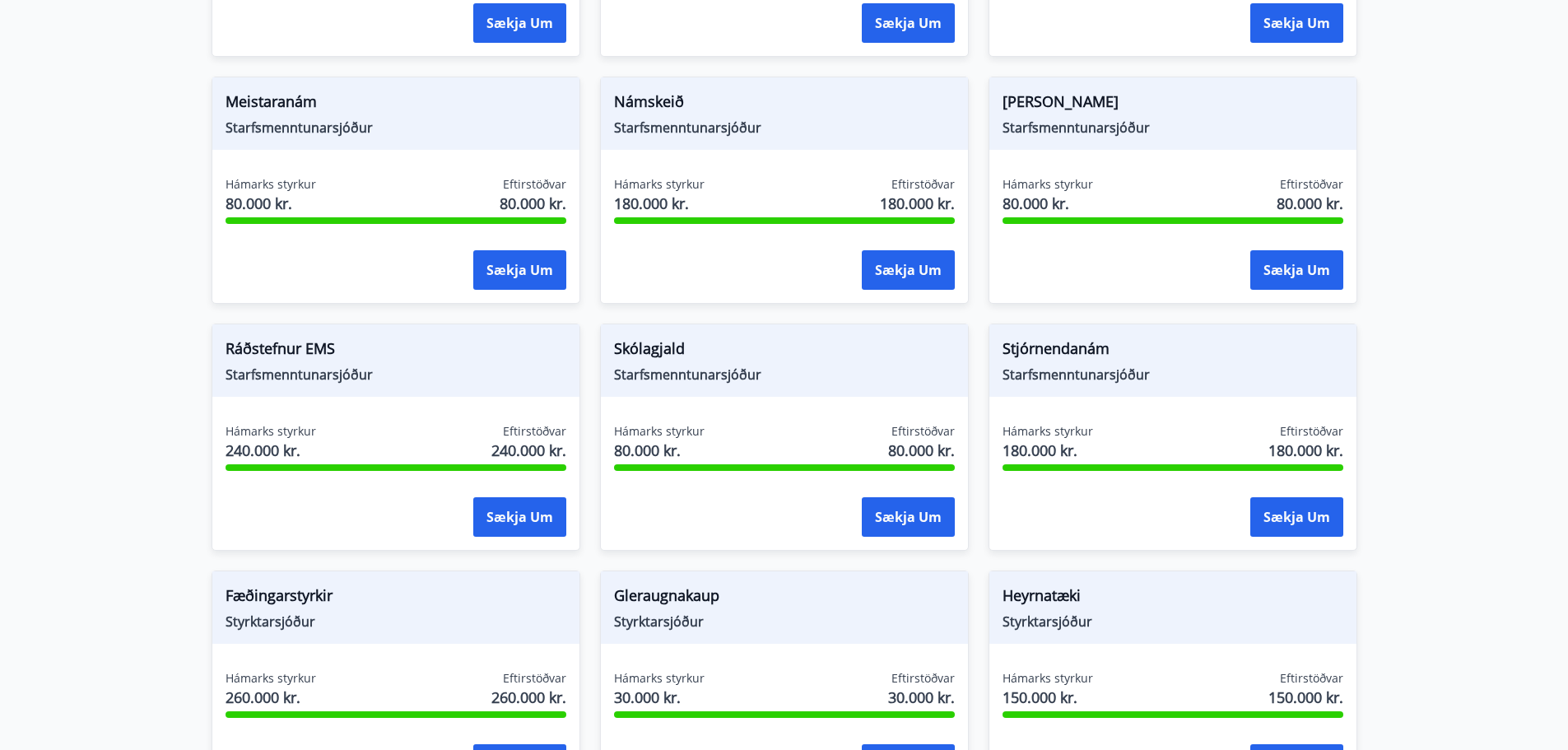
scroll to position [0, 0]
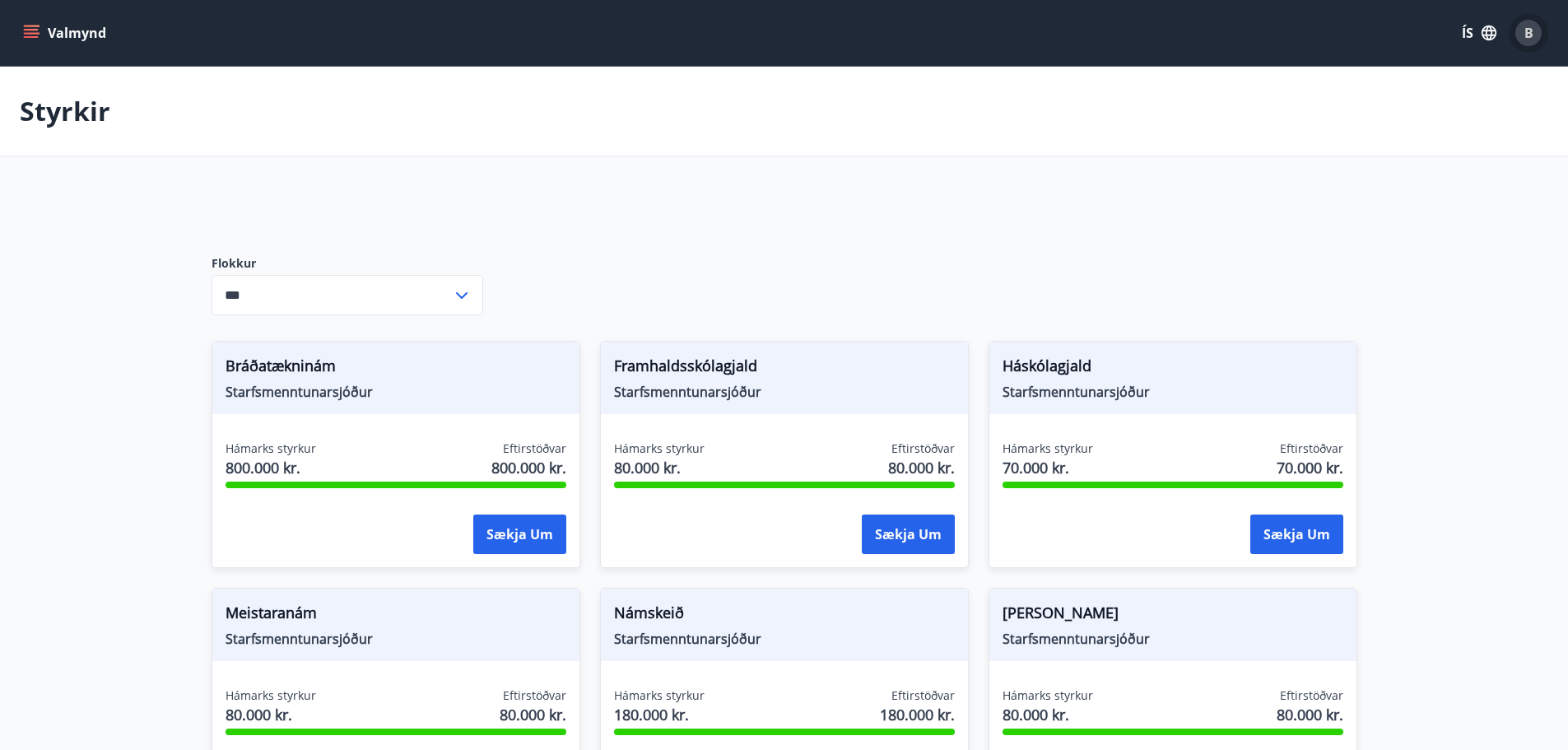
click at [1521, 32] on div "B" at bounding box center [1528, 33] width 26 height 26
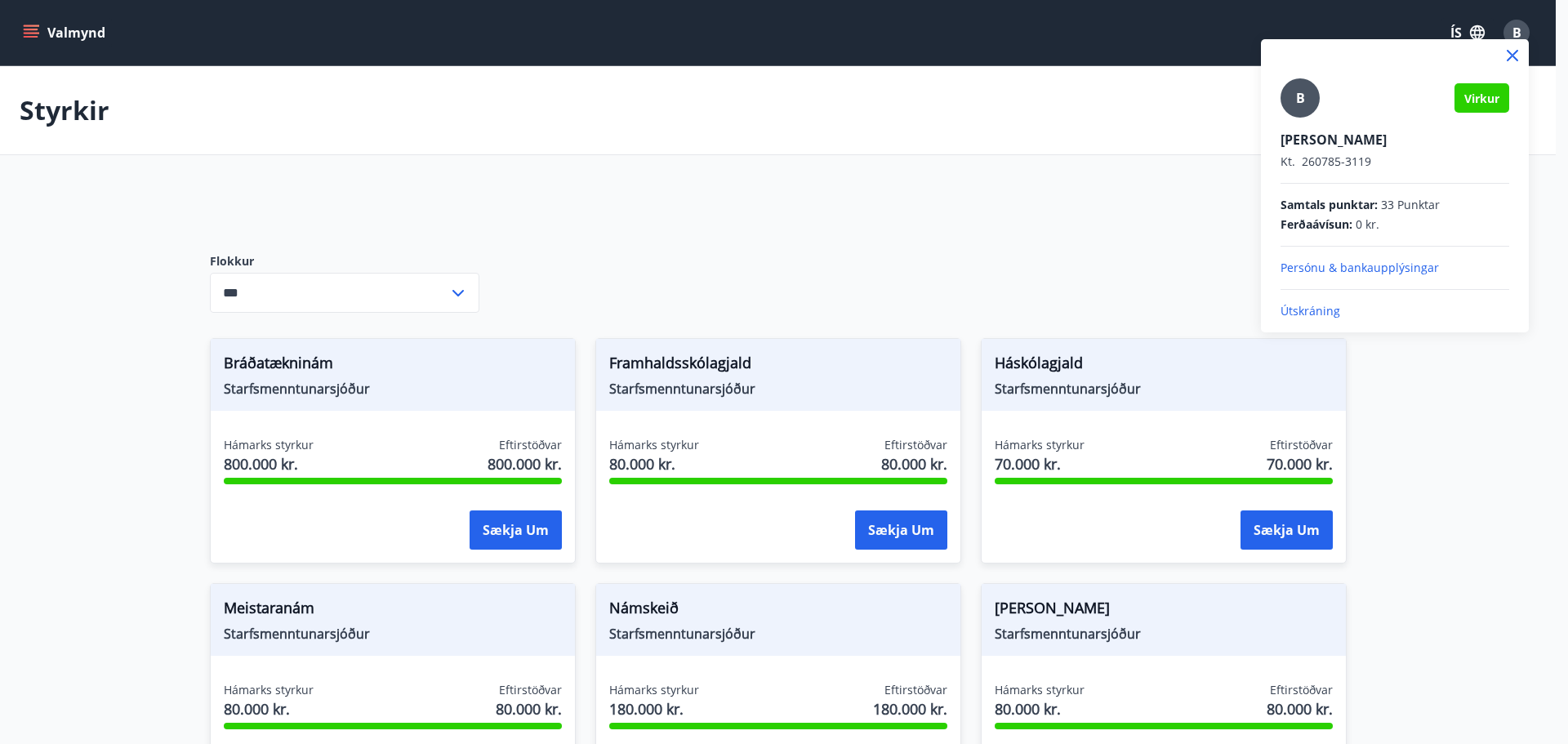
click at [1336, 272] on p "Persónu & bankaupplýsingar" at bounding box center [1395, 268] width 228 height 16
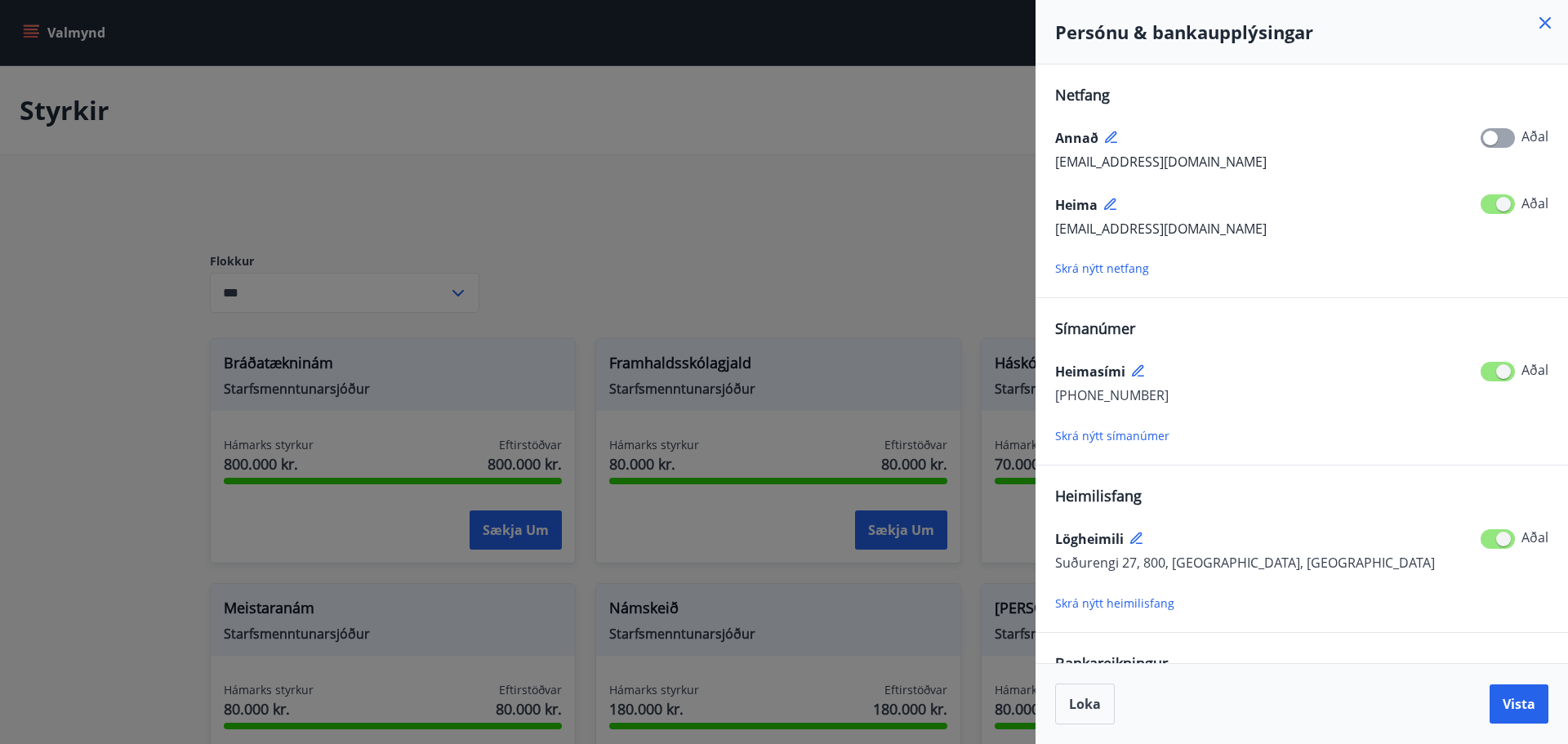
click at [1494, 212] on span at bounding box center [1498, 203] width 34 height 20
click at [1500, 200] on span at bounding box center [1498, 203] width 34 height 20
click at [1109, 204] on icon at bounding box center [1111, 204] width 15 height 15
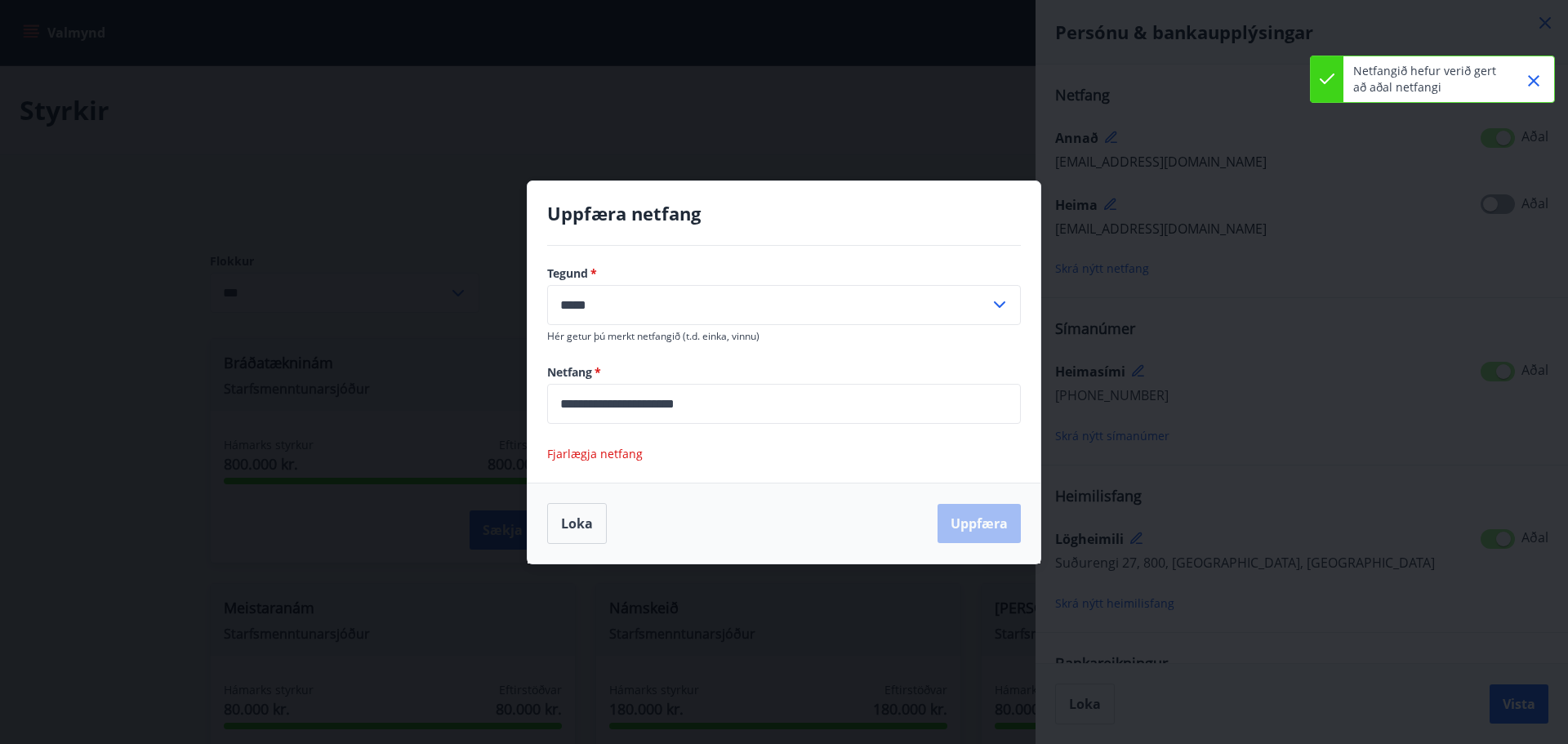
click at [599, 454] on span "Fjarlægja netfang" at bounding box center [595, 454] width 95 height 15
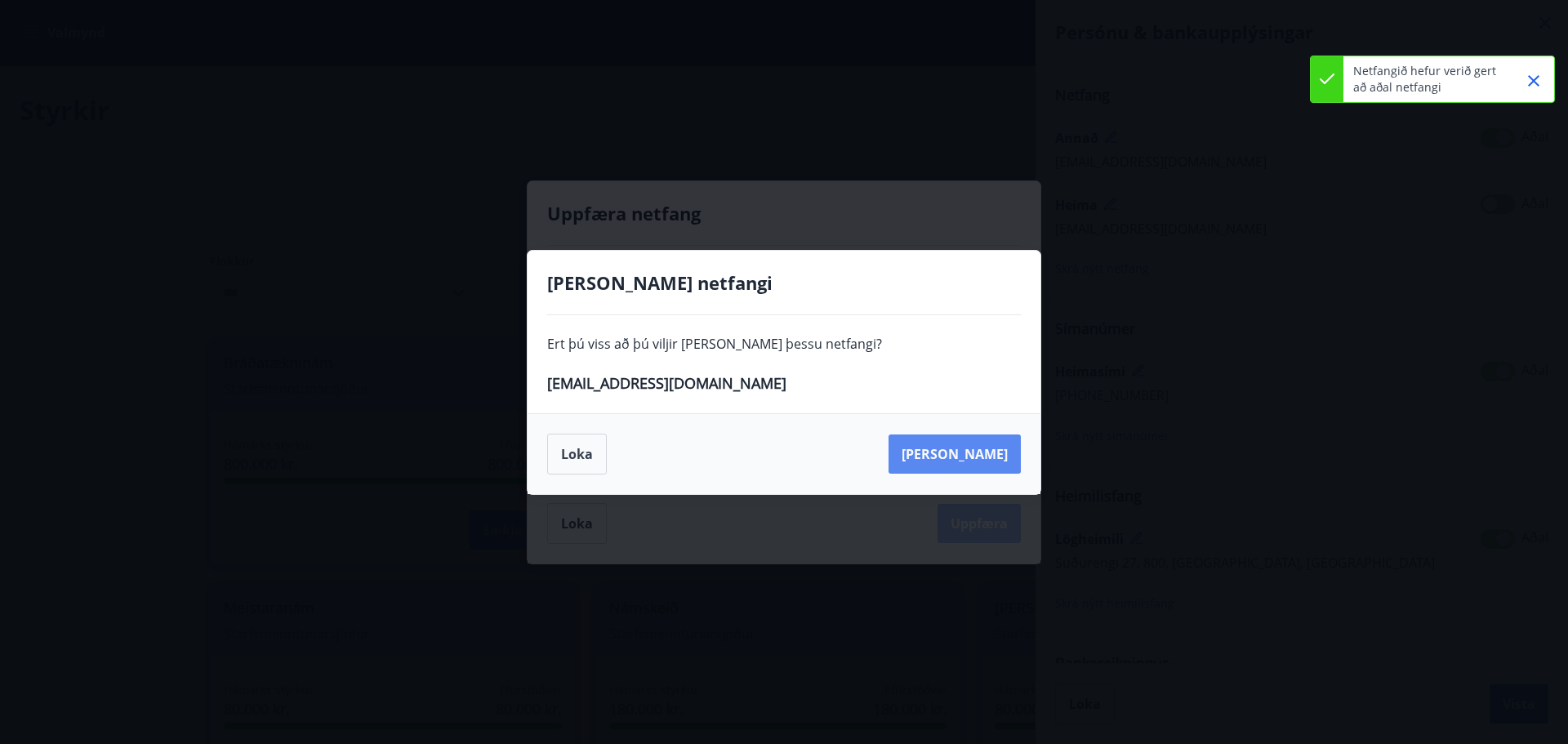
click at [978, 457] on button "[PERSON_NAME]" at bounding box center [954, 454] width 132 height 39
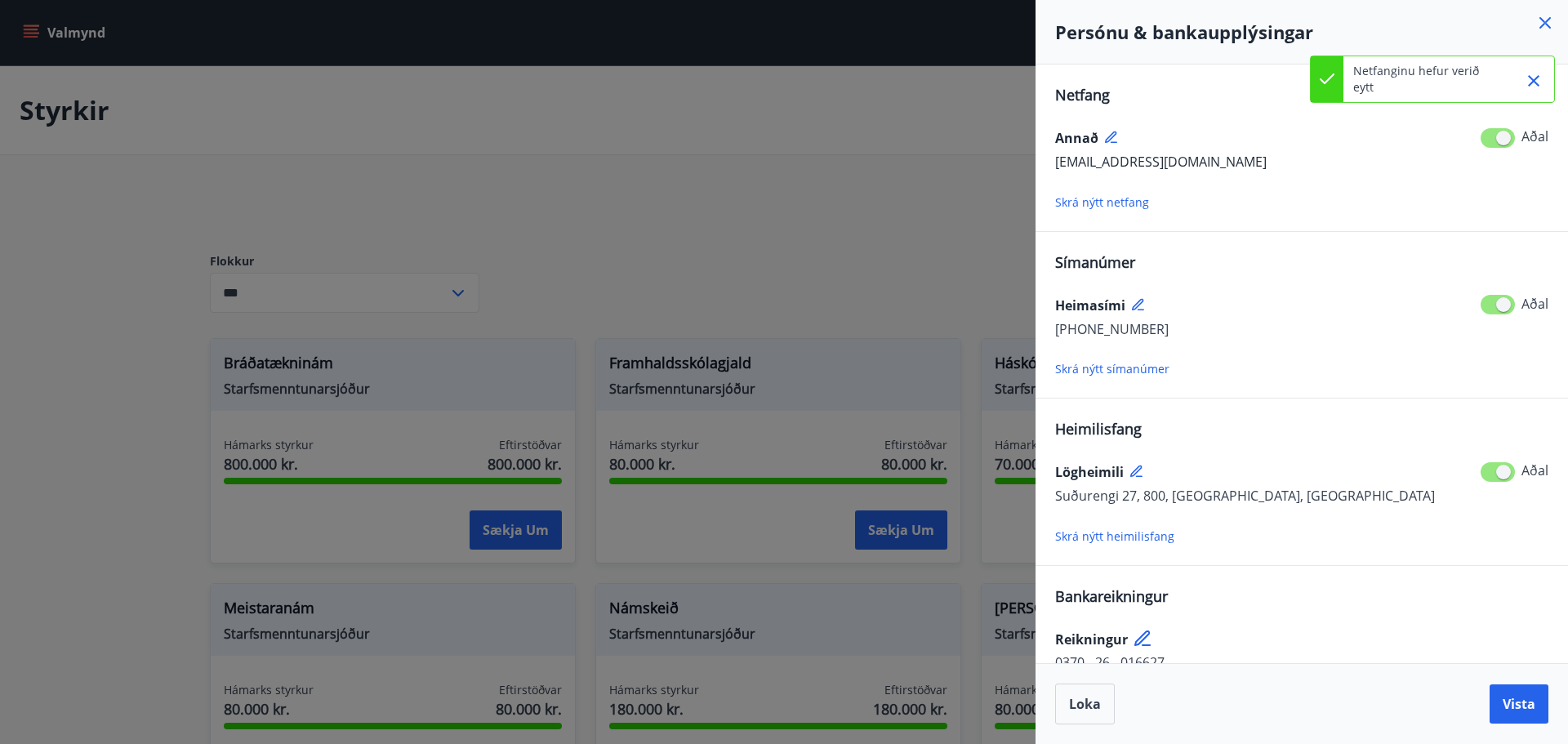
click at [1544, 83] on button "Close" at bounding box center [1534, 81] width 27 height 27
click at [1522, 711] on span "Vista" at bounding box center [1519, 704] width 33 height 18
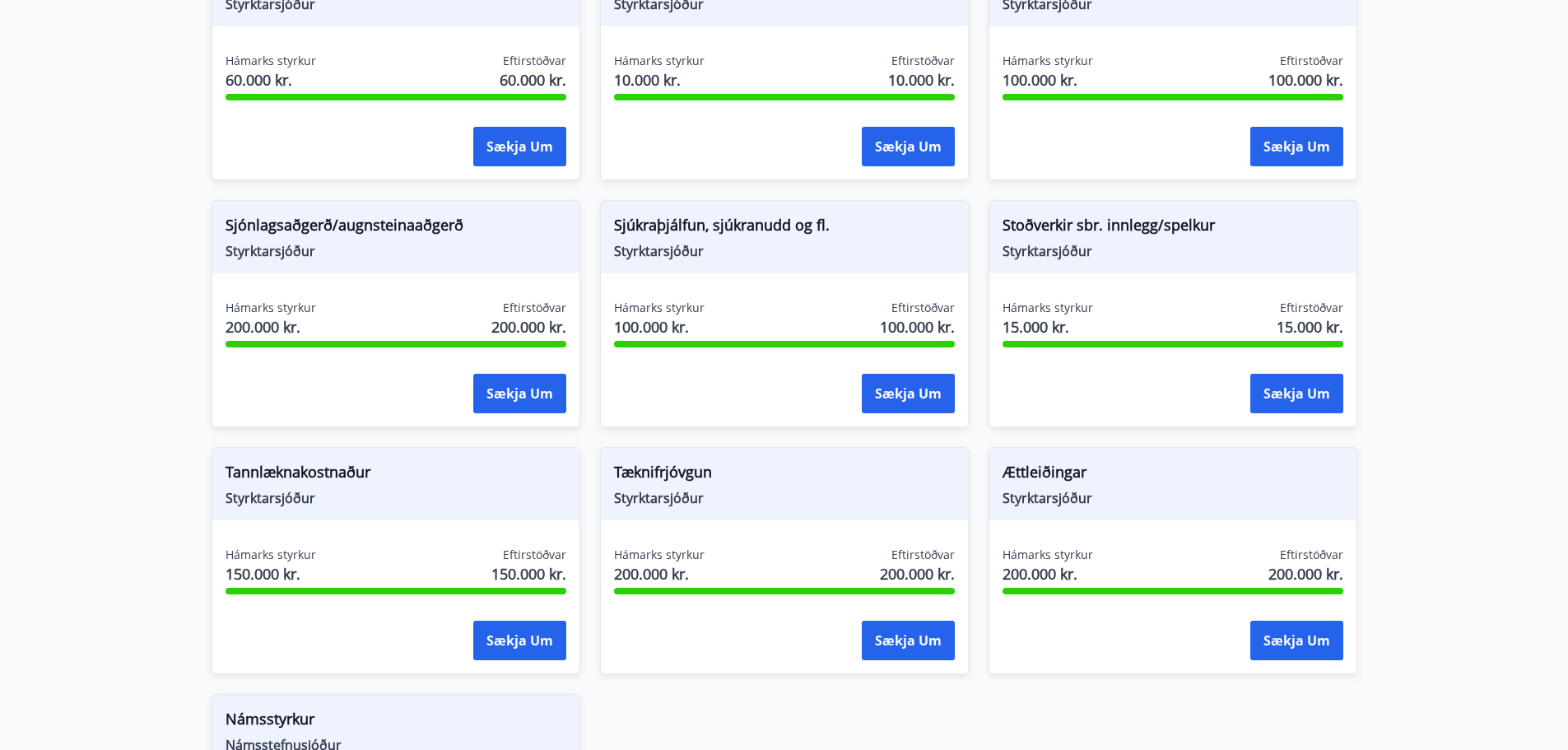
scroll to position [1952, 0]
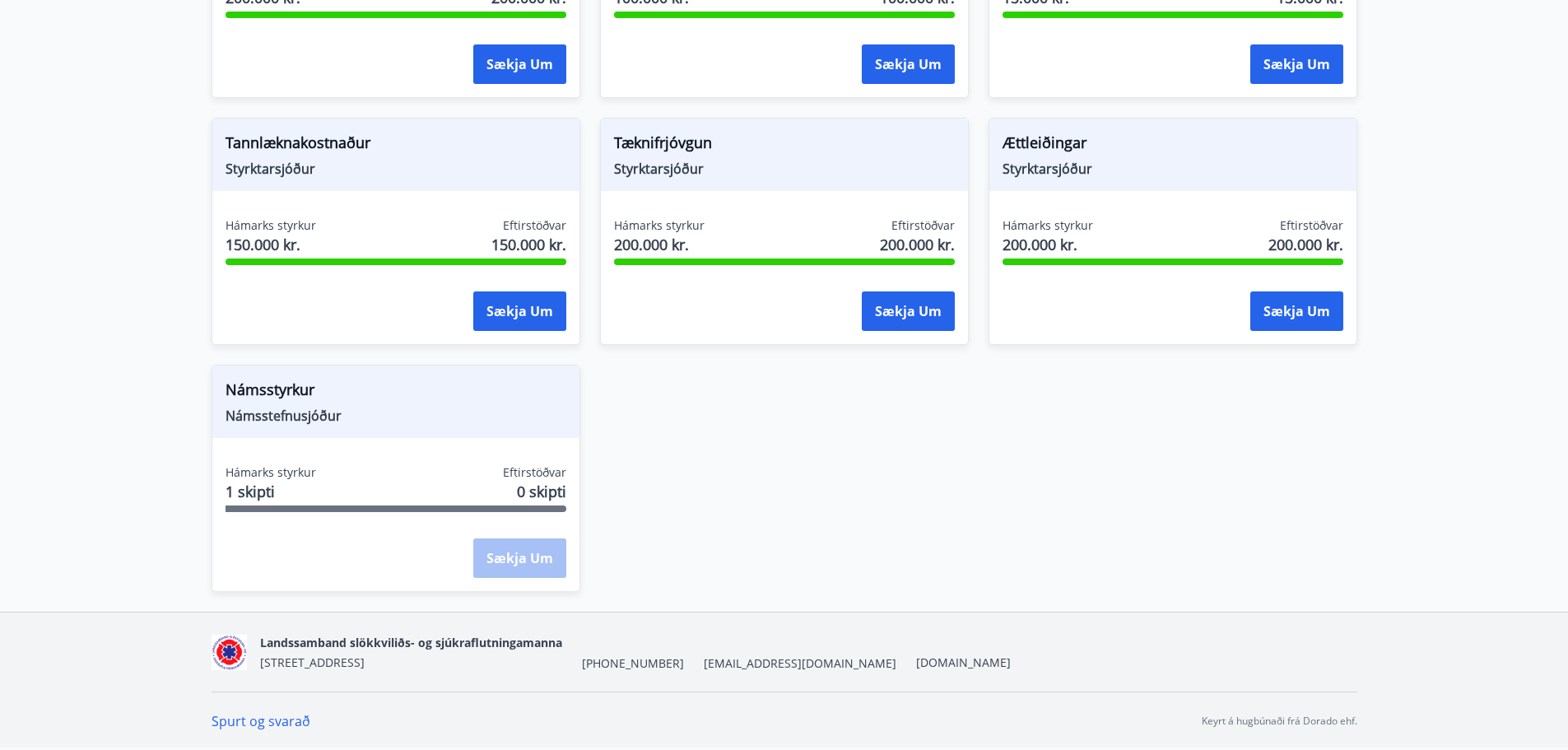
click at [518, 552] on div "Sækja um" at bounding box center [520, 559] width 93 height 42
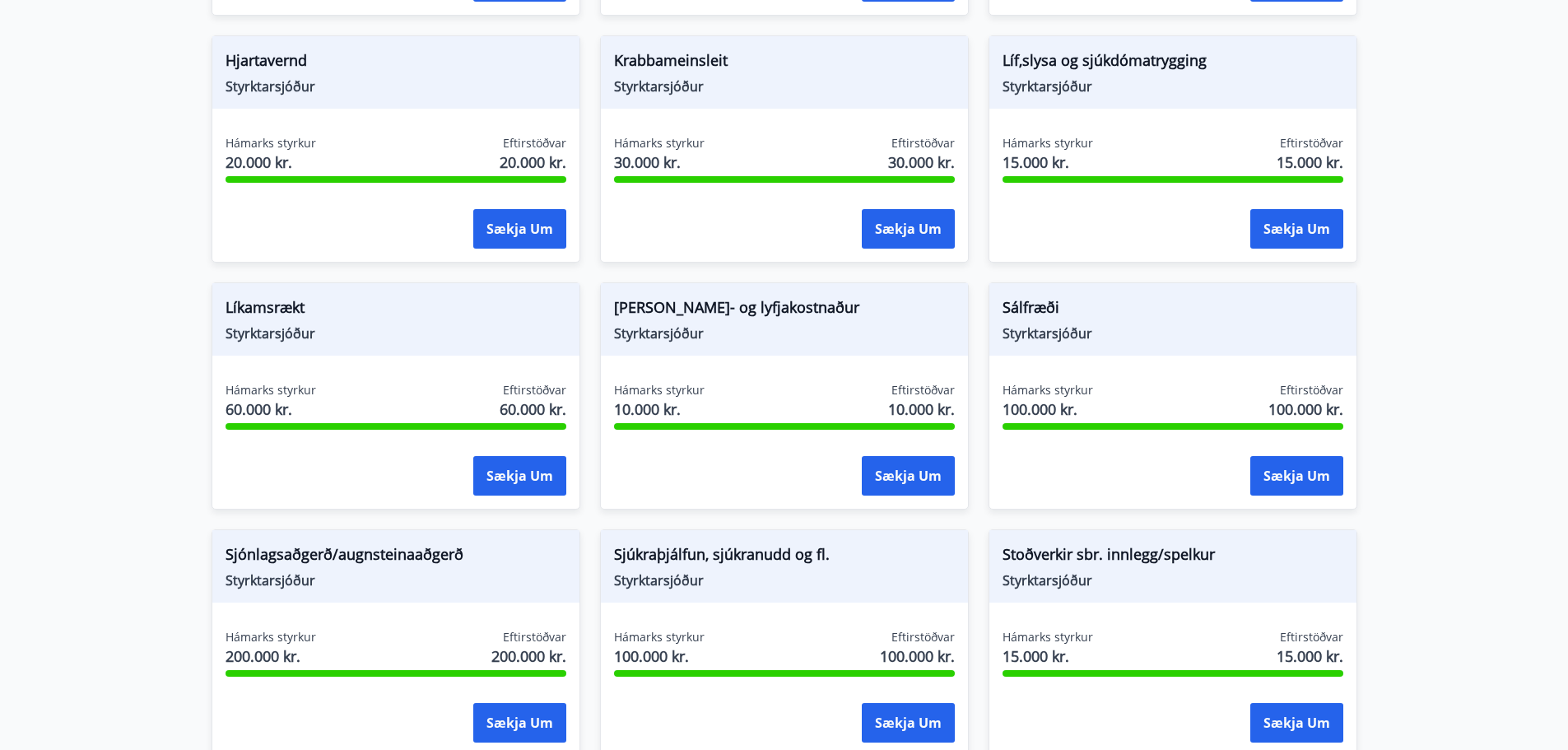
scroll to position [1623, 0]
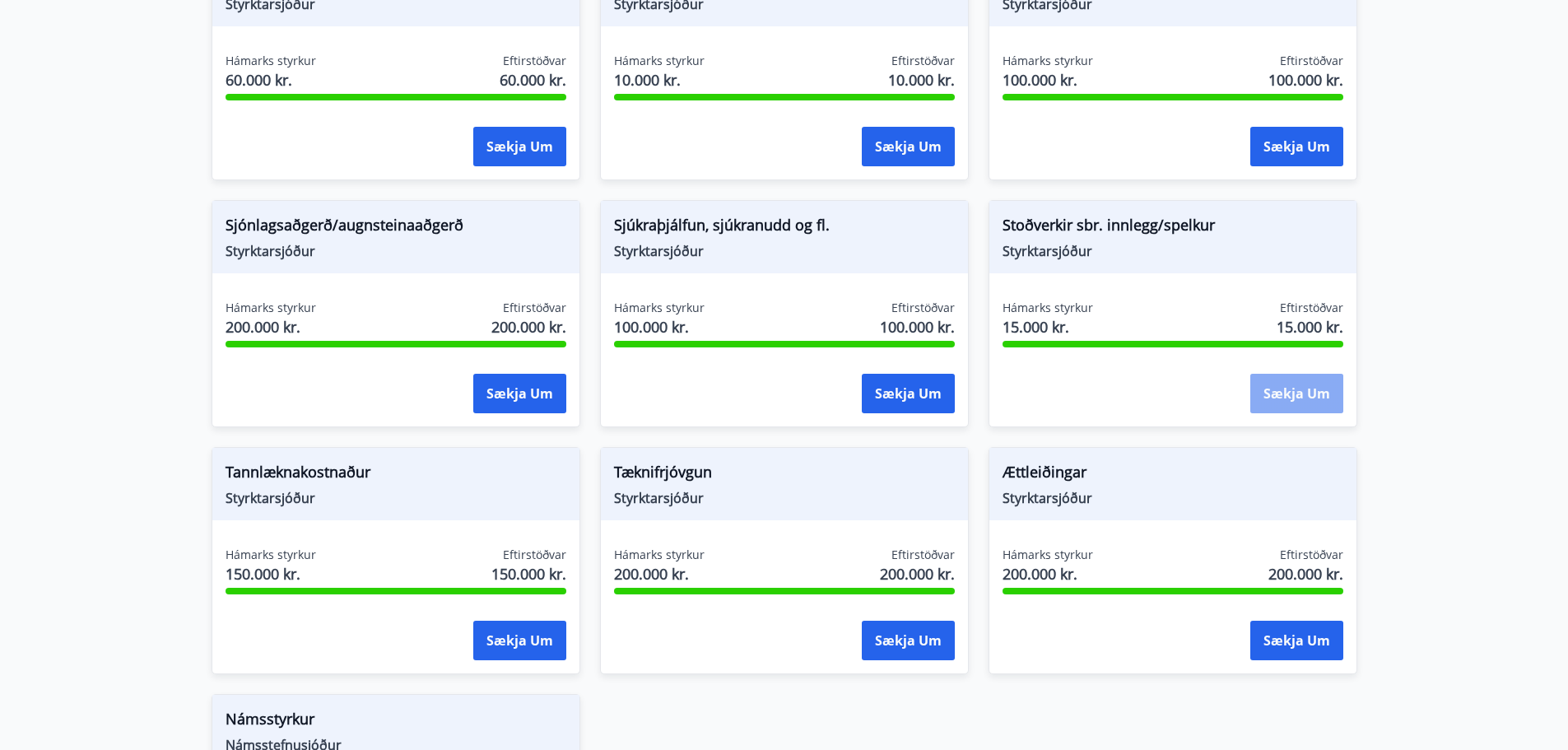
click at [1264, 399] on button "Sækja um" at bounding box center [1296, 394] width 93 height 40
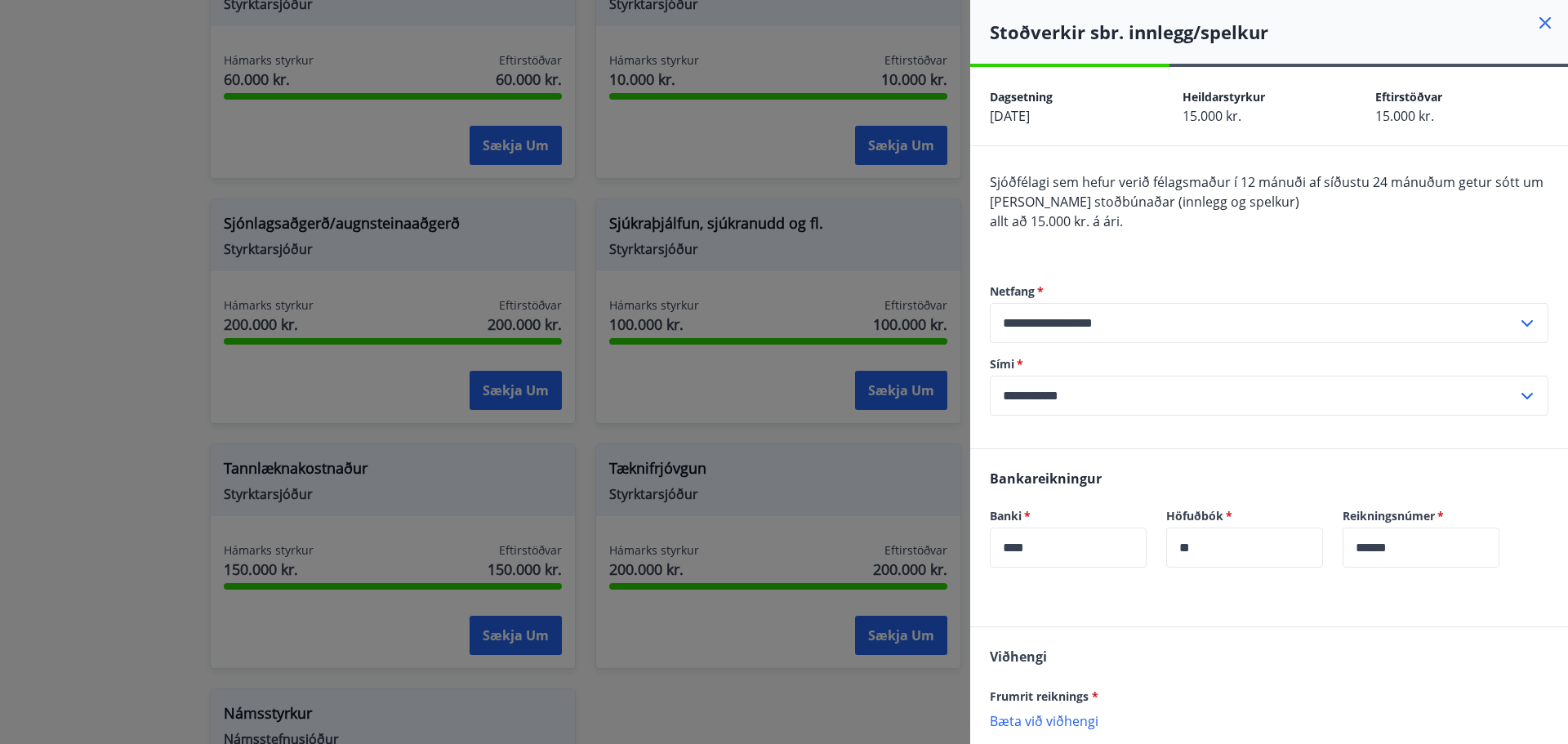
click at [1535, 20] on icon at bounding box center [1545, 22] width 20 height 20
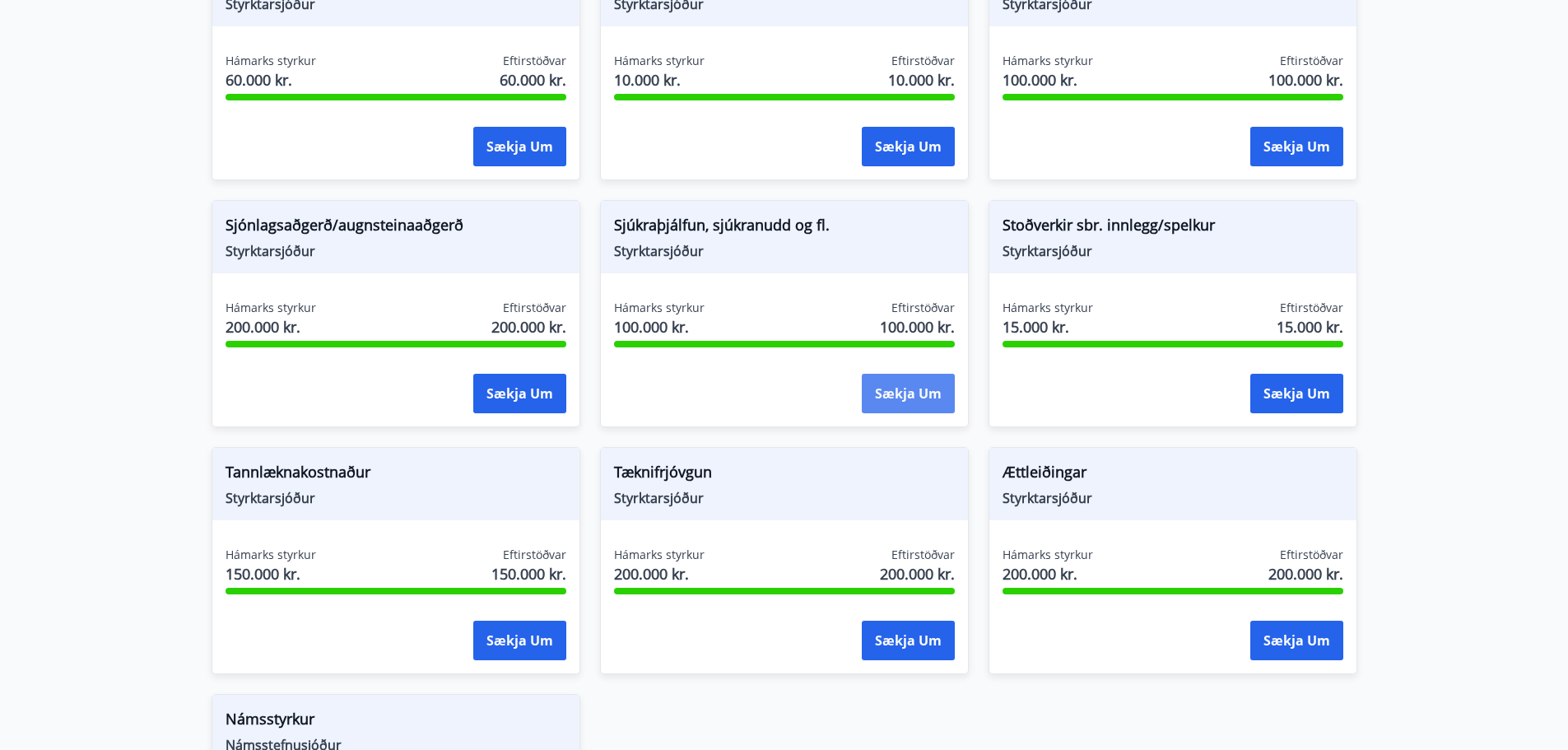
click at [881, 396] on button "Sækja um" at bounding box center [908, 394] width 93 height 40
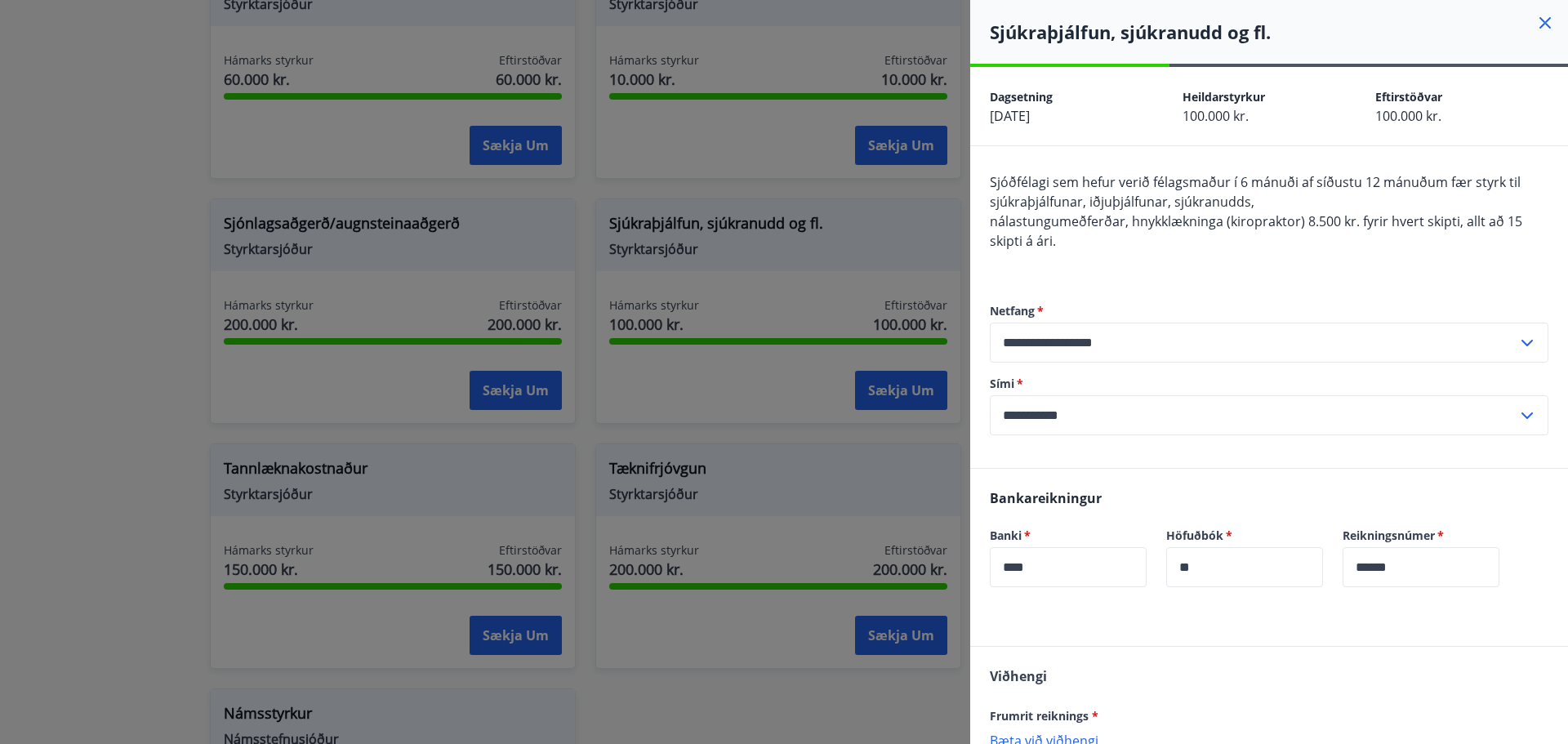
click at [1535, 27] on icon at bounding box center [1545, 22] width 20 height 20
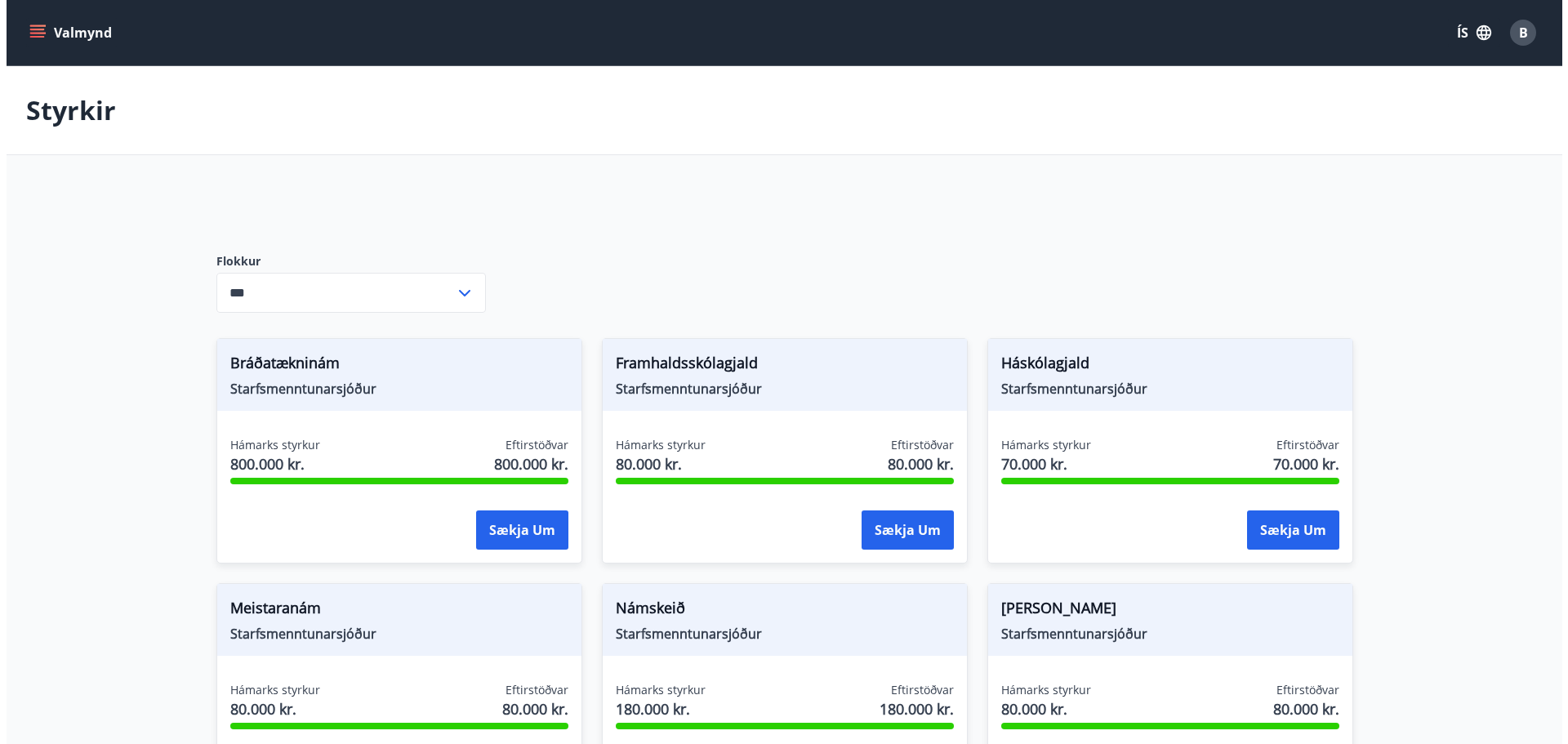
scroll to position [327, 0]
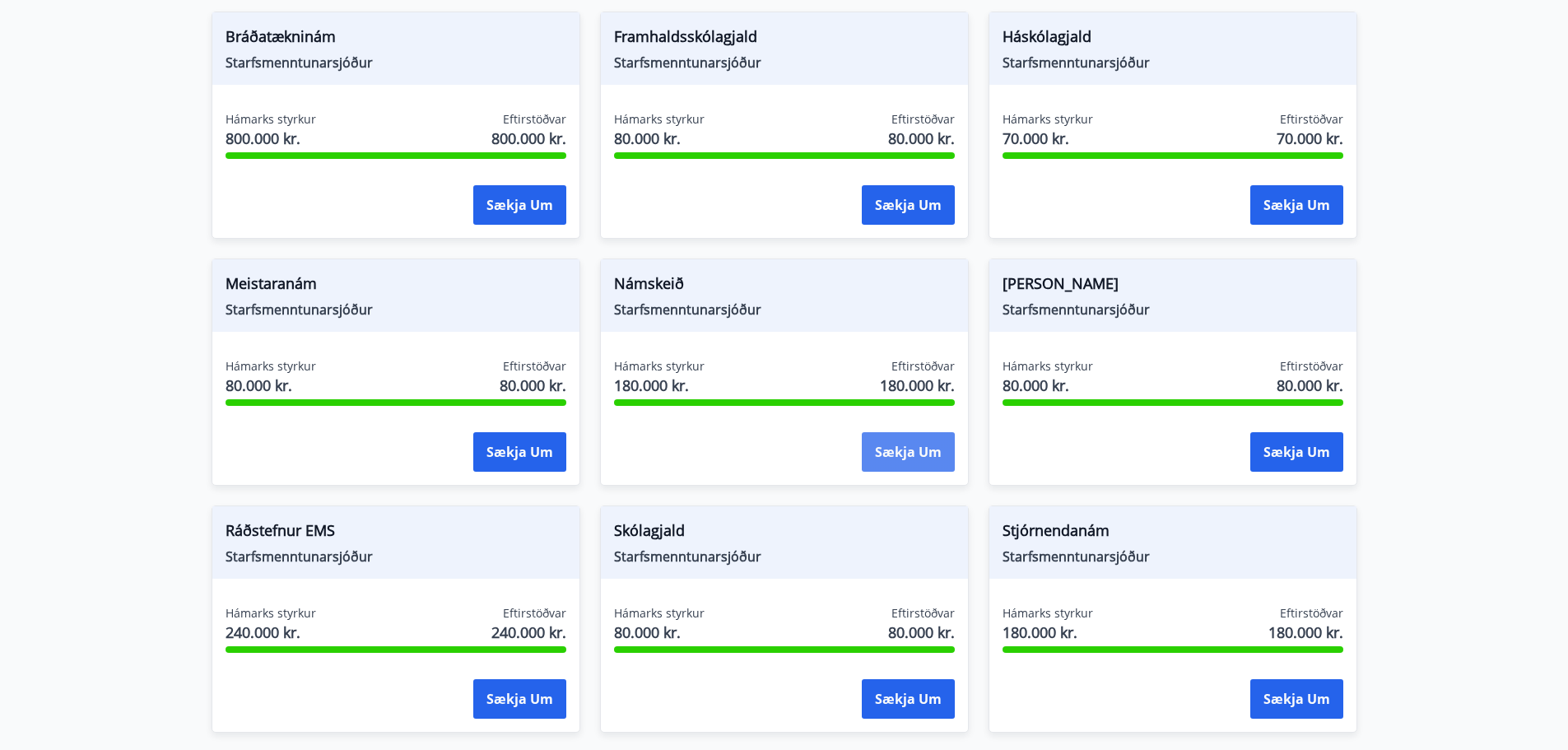
click at [883, 443] on button "Sækja um" at bounding box center [908, 452] width 93 height 40
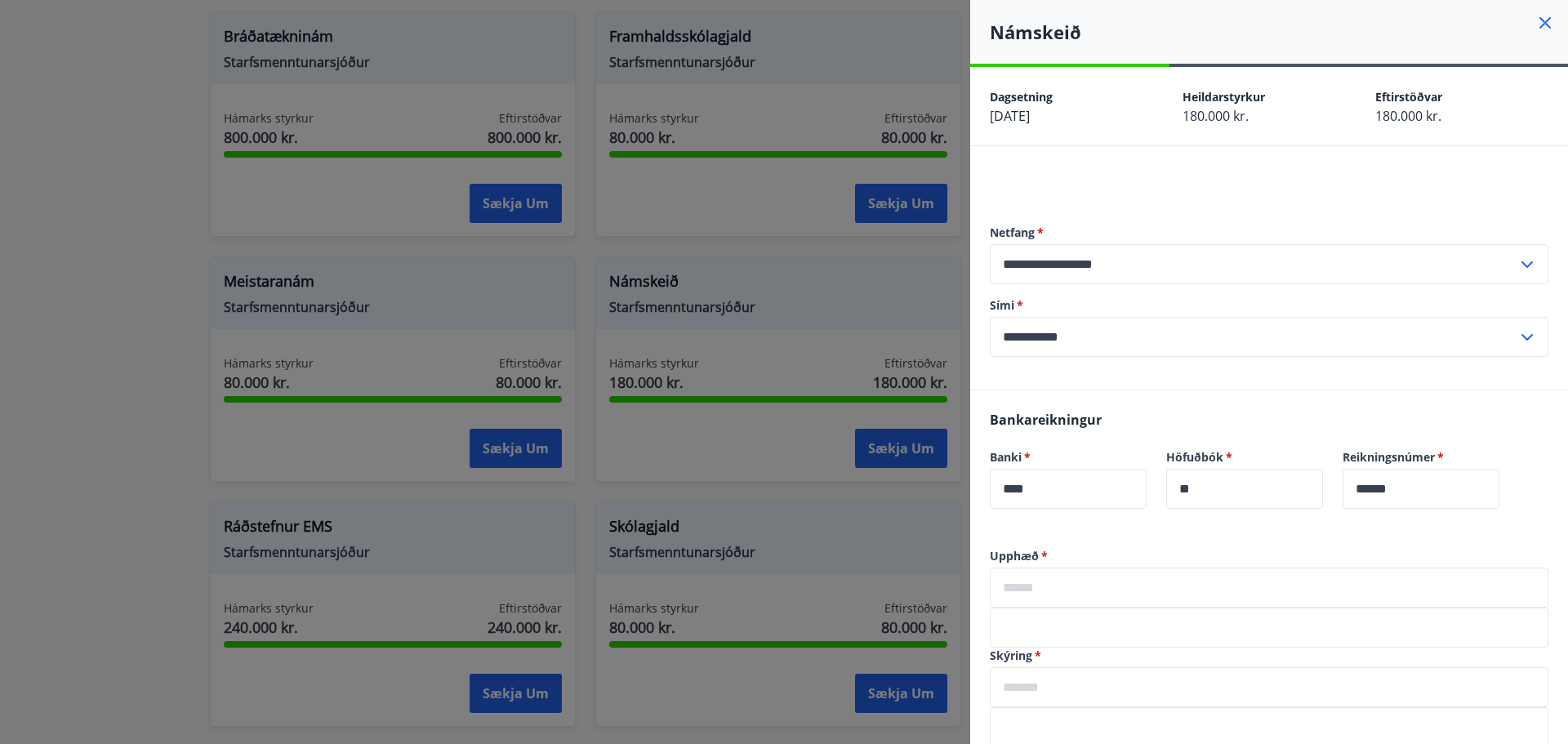
click at [1072, 176] on div at bounding box center [1268, 182] width 559 height 20
click at [1123, 160] on div "**********" at bounding box center [1269, 268] width 598 height 244
click at [1175, 171] on div "**********" at bounding box center [1269, 268] width 598 height 244
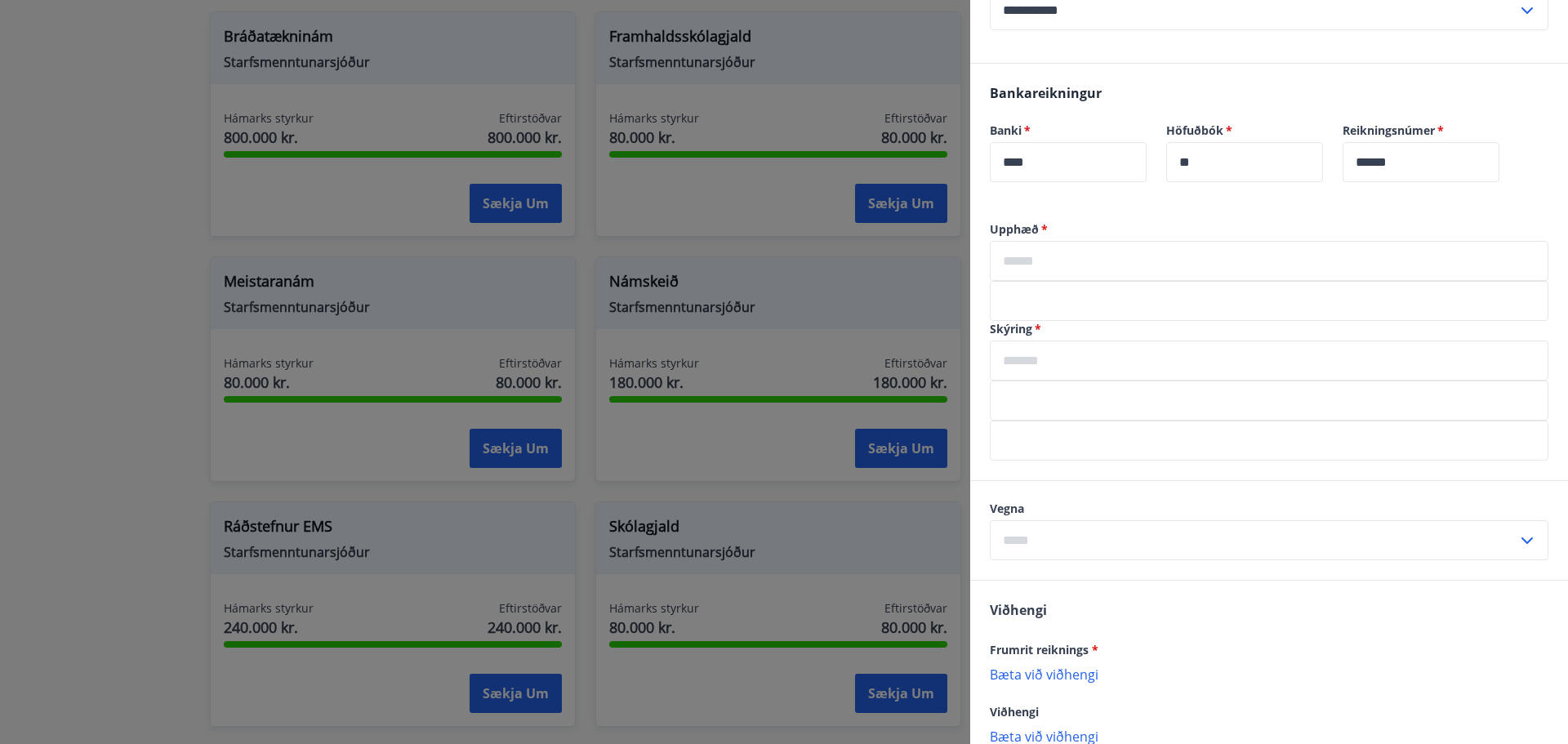
click at [1075, 366] on input "text" at bounding box center [1268, 360] width 559 height 40
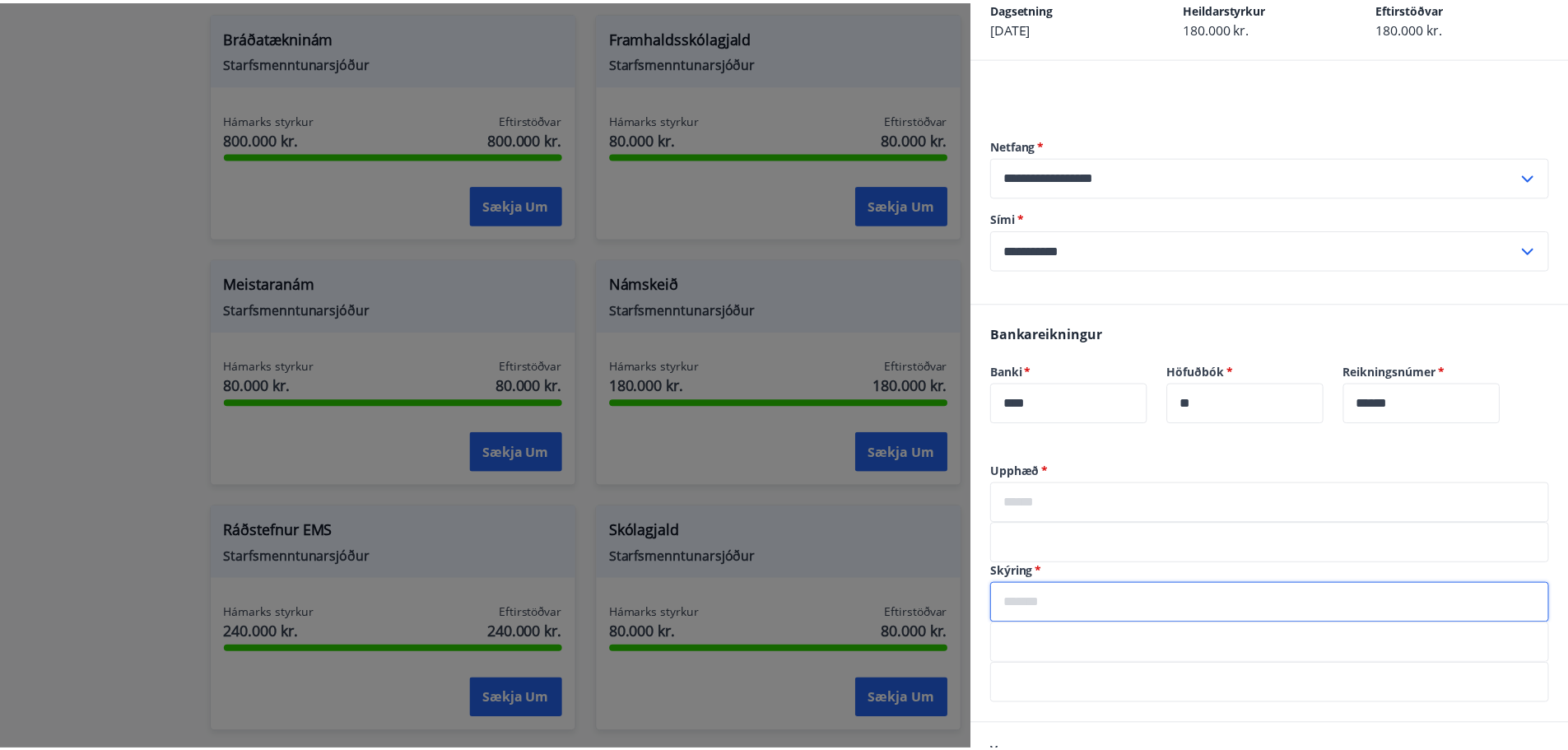
scroll to position [0, 0]
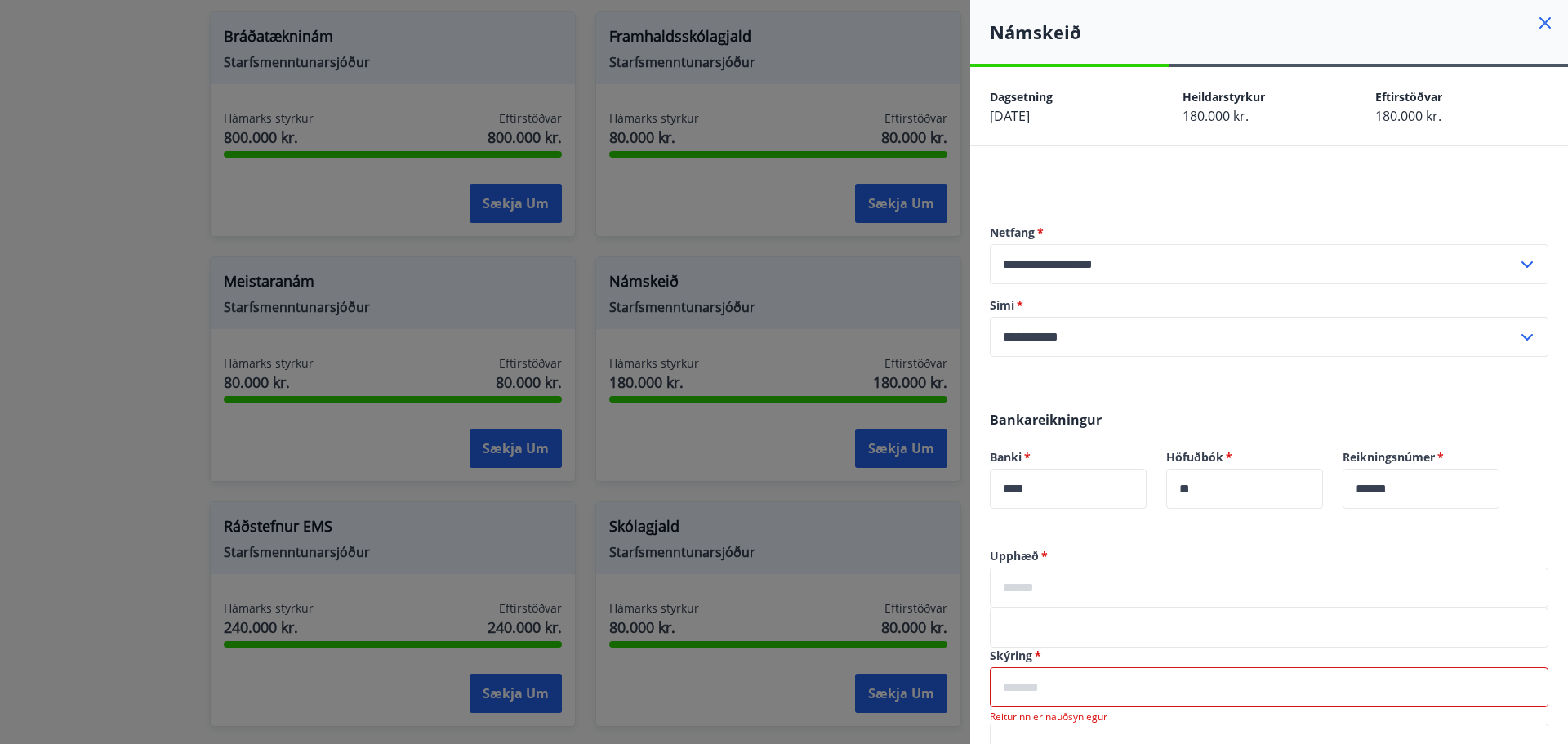
click at [1532, 8] on div "Námskeið" at bounding box center [1269, 32] width 598 height 64
click at [1540, 27] on icon at bounding box center [1545, 22] width 11 height 11
